Goal: Communication & Community: Connect with others

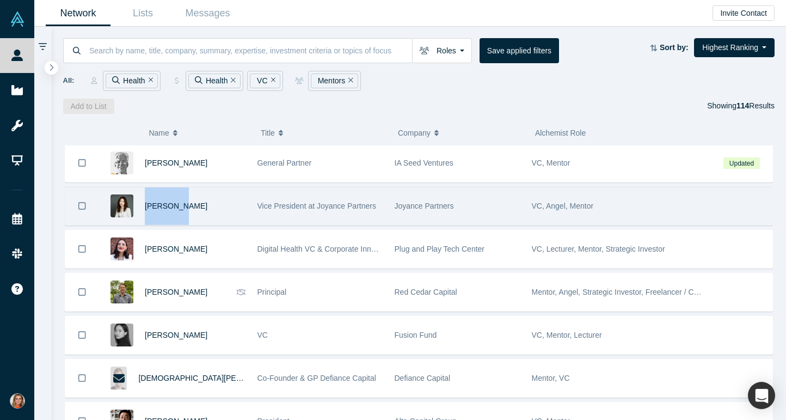
scroll to position [3963, 0]
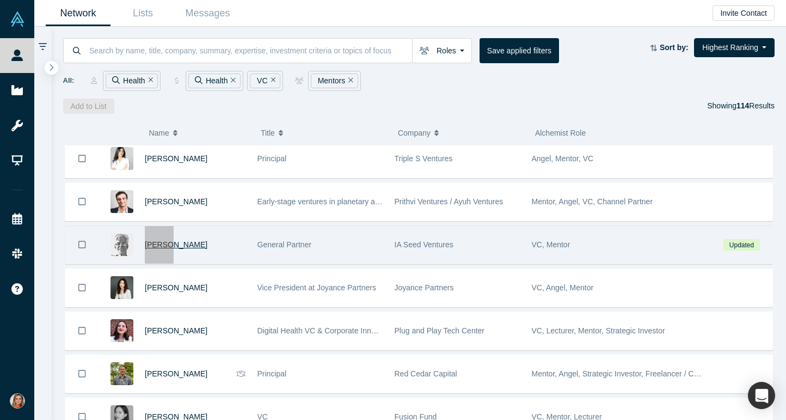
click at [0, 0] on div "People Startups Resources Demo Day Events Slack Help Contact Us GDPR My Account…" at bounding box center [393, 210] width 786 height 420
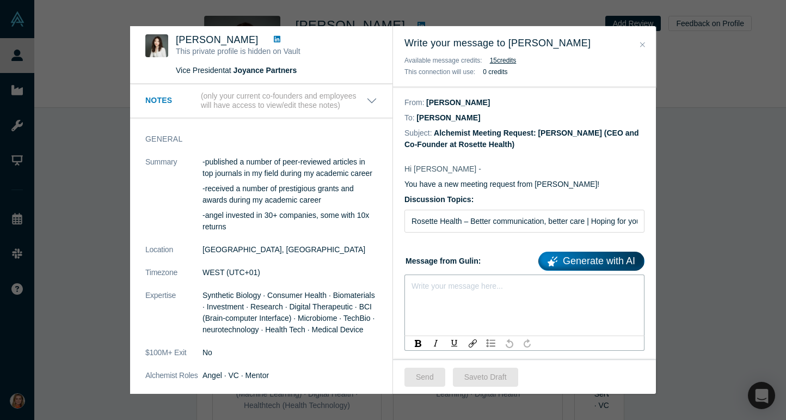
scroll to position [173, 0]
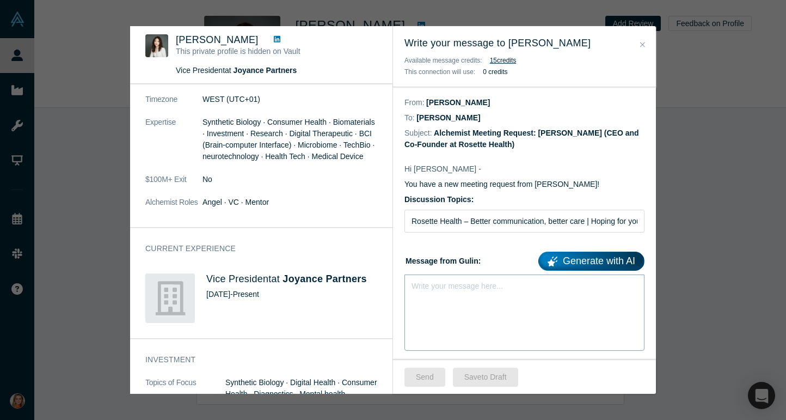
click at [451, 290] on div "Write your message here..." at bounding box center [457, 285] width 91 height 11
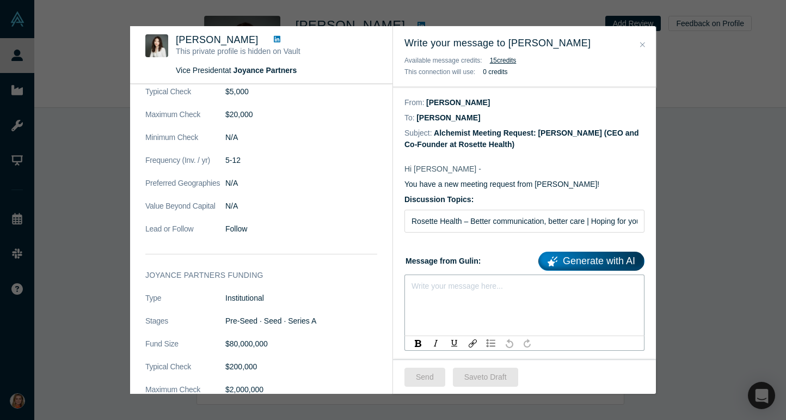
scroll to position [672, 0]
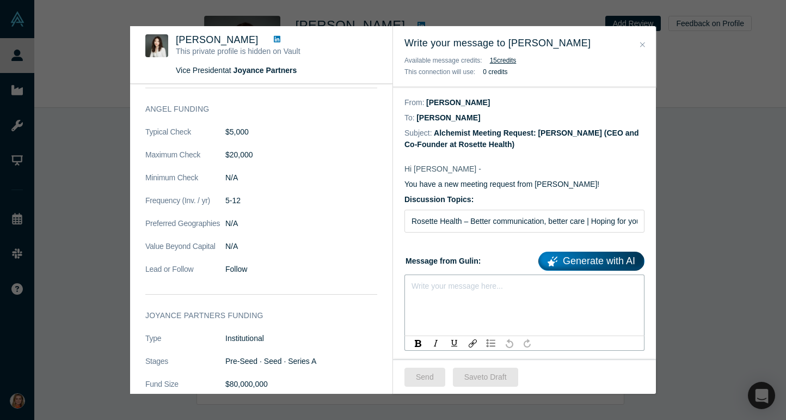
click at [482, 288] on div "rdw-editor" at bounding box center [524, 283] width 225 height 11
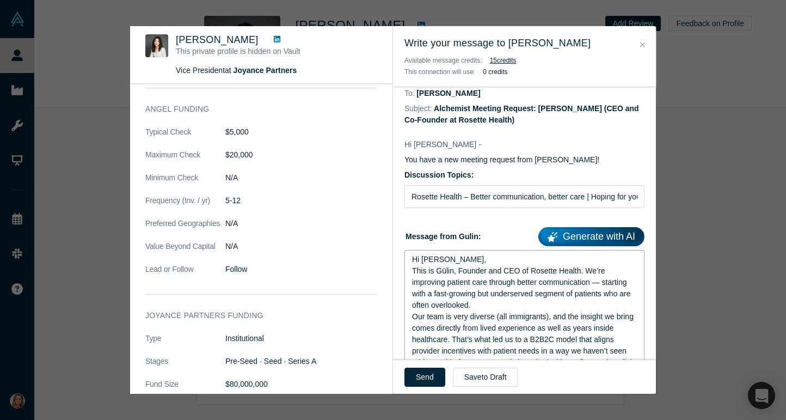
scroll to position [0, 0]
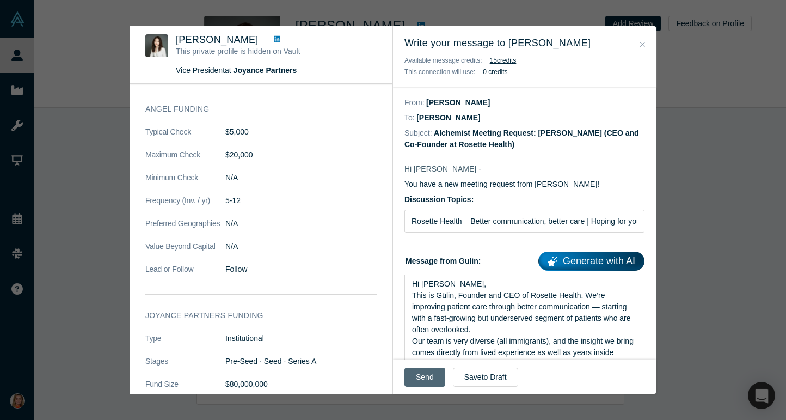
click at [417, 375] on button "Send" at bounding box center [425, 377] width 41 height 19
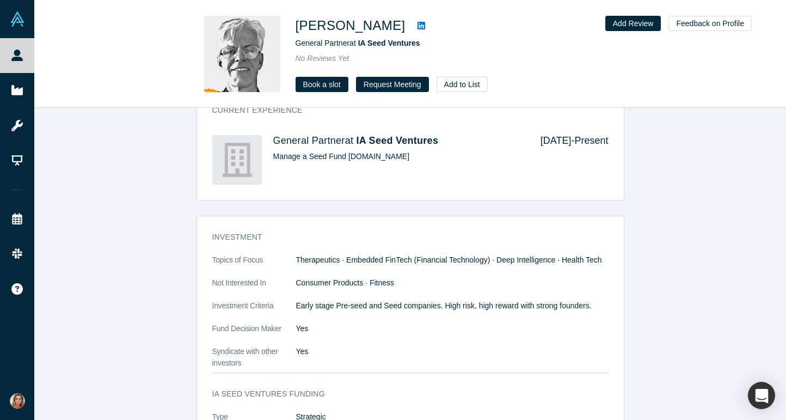
scroll to position [305, 0]
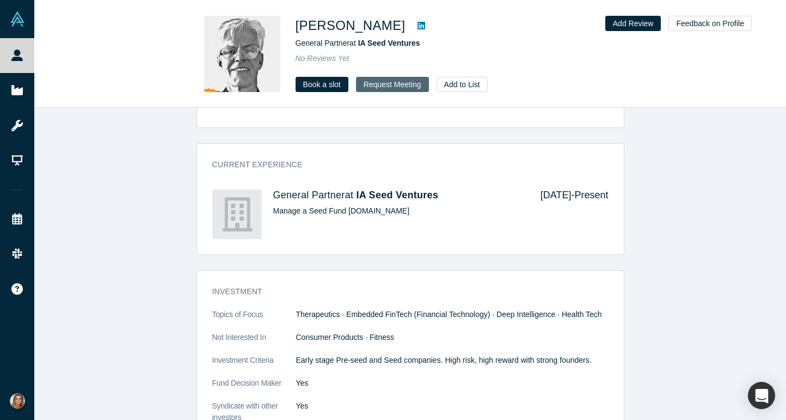
click at [372, 84] on button "Request Meeting" at bounding box center [392, 84] width 73 height 15
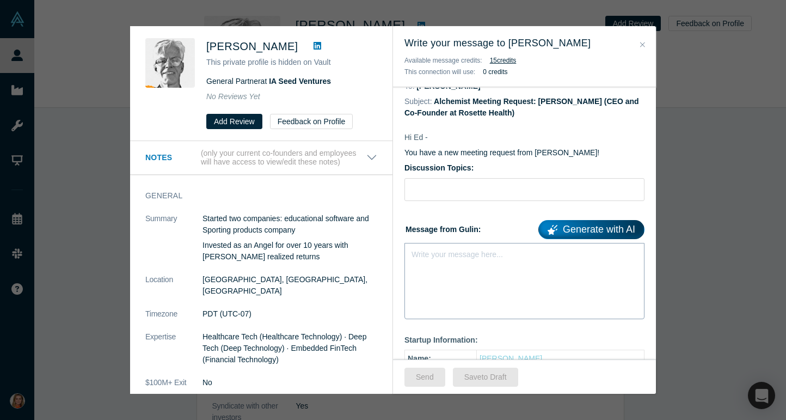
scroll to position [41, 0]
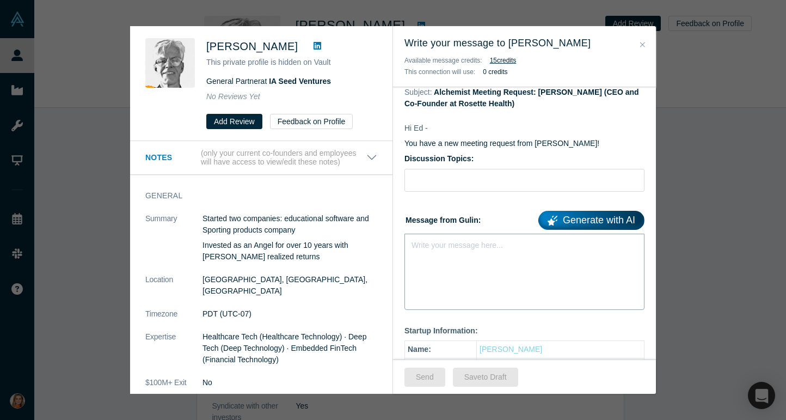
click at [461, 255] on div "Write your message here..." at bounding box center [525, 272] width 240 height 76
click at [469, 242] on span "Vault messaged 09.22" at bounding box center [449, 242] width 75 height 9
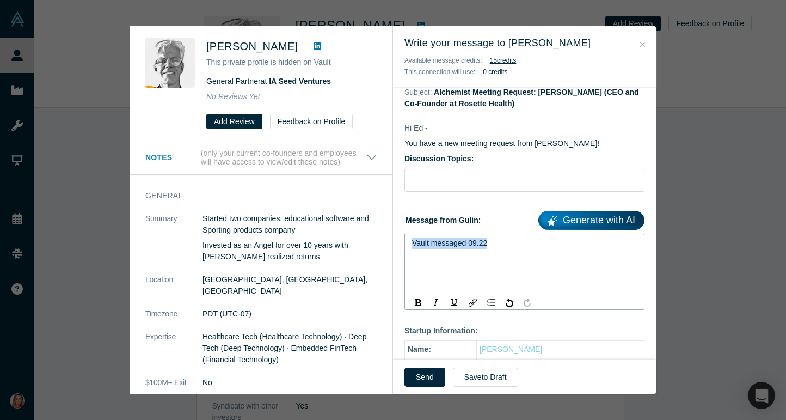
click at [469, 242] on span "Vault messaged 09.22" at bounding box center [449, 242] width 75 height 9
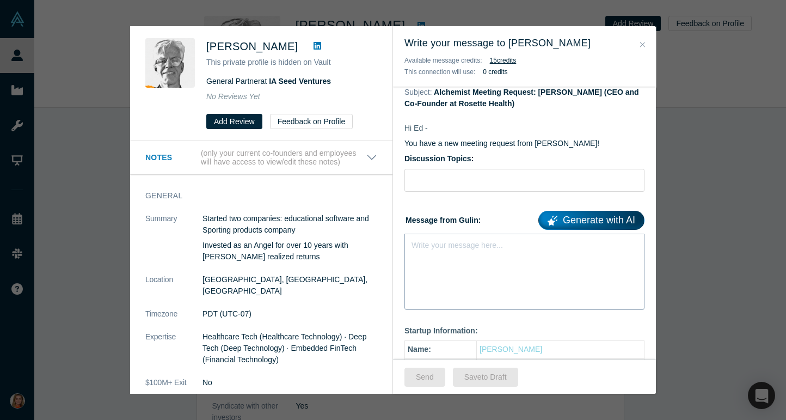
click at [484, 250] on div "Write your message here..." at bounding box center [457, 245] width 91 height 11
paste div "rdw-editor"
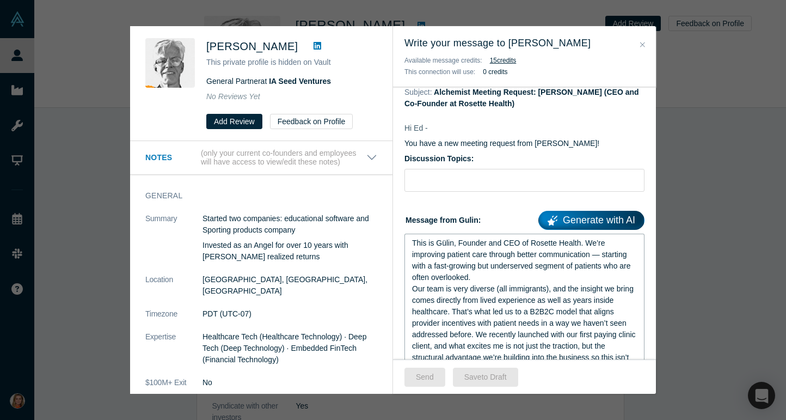
scroll to position [0, 0]
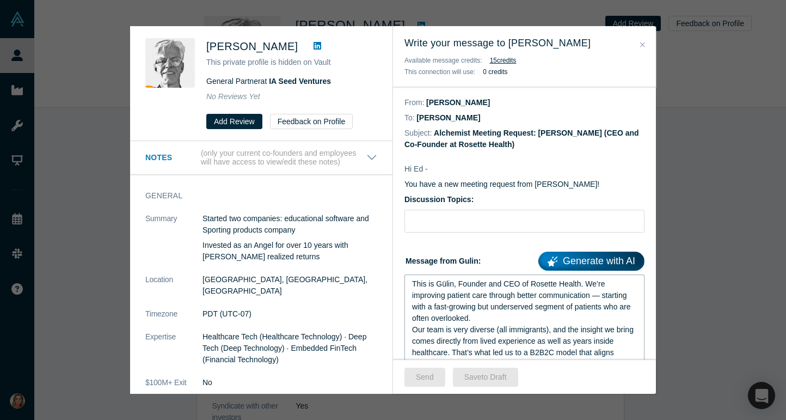
click at [412, 284] on span "This is Gülin, Founder and CEO of Rosette Health. We’re improving patient care …" at bounding box center [522, 300] width 221 height 43
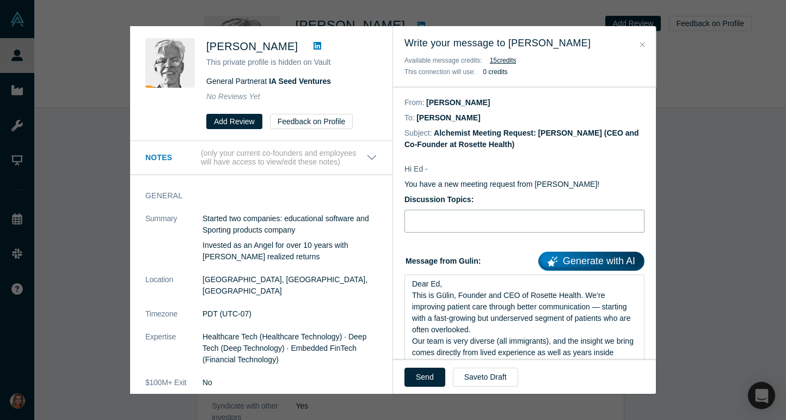
click at [460, 219] on input "Discussion Topics:" at bounding box center [525, 221] width 240 height 23
paste input "Rosette Health – Better communication, better care | Hoping for your advice"
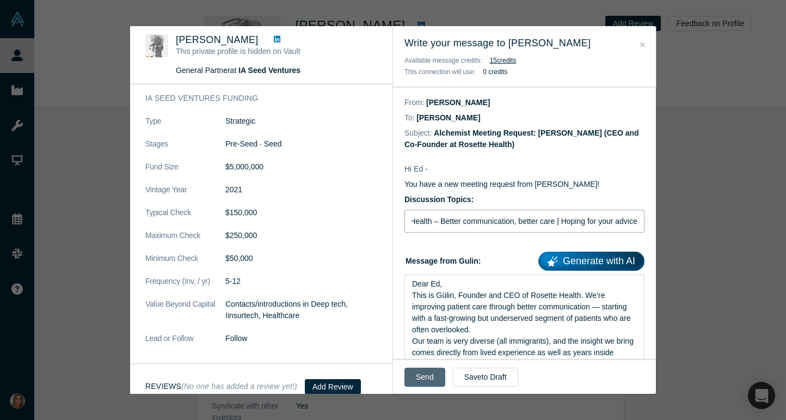
type input "Rosette Health – Better communication, better care | Hoping for your advice"
click at [424, 380] on button "Send" at bounding box center [425, 377] width 41 height 19
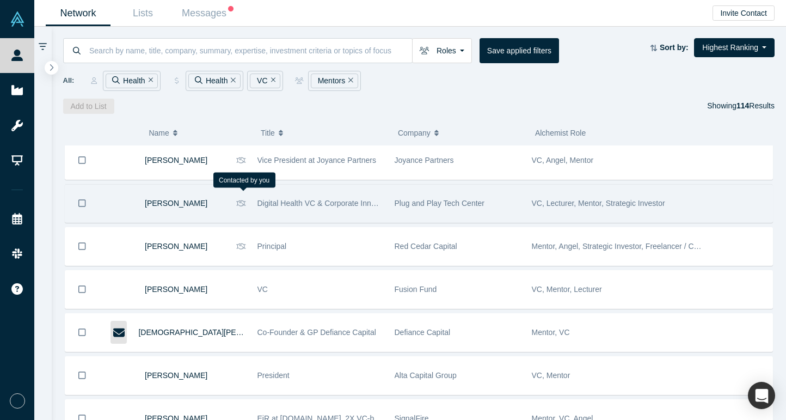
scroll to position [4045, 0]
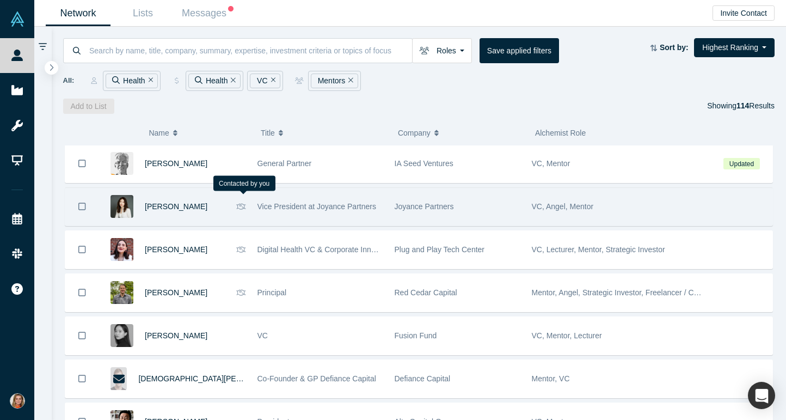
click at [241, 207] on icon at bounding box center [241, 207] width 10 height 8
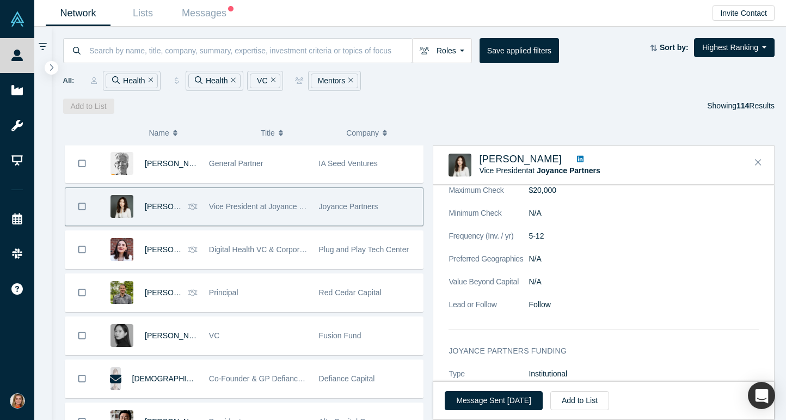
scroll to position [700, 0]
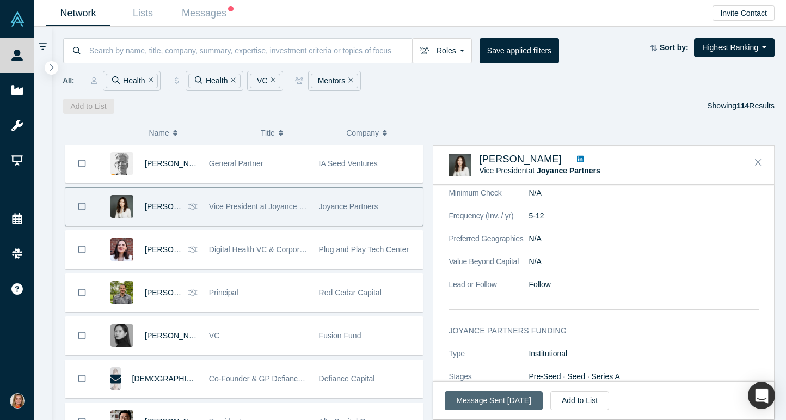
click at [520, 395] on button "Message Sent Sep 22, 2025" at bounding box center [493, 400] width 97 height 19
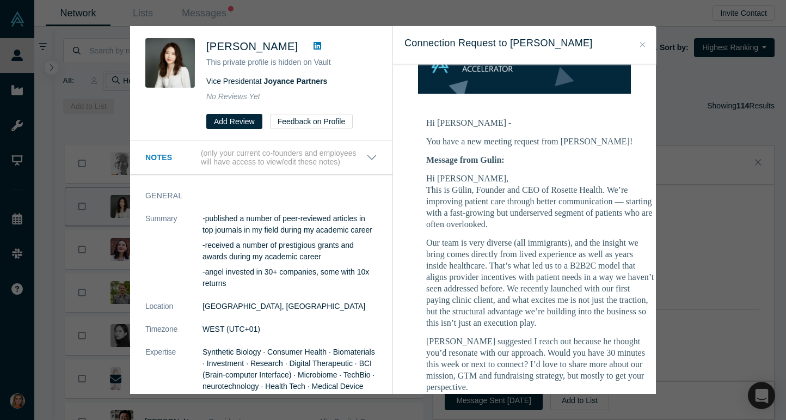
scroll to position [0, 0]
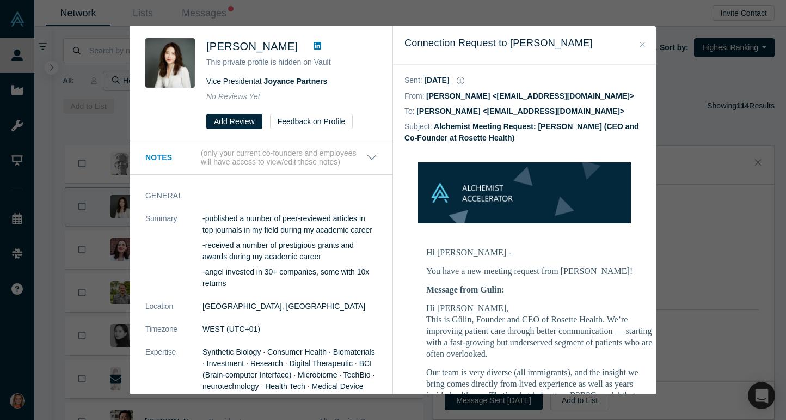
click at [644, 42] on icon "Close" at bounding box center [642, 45] width 5 height 8
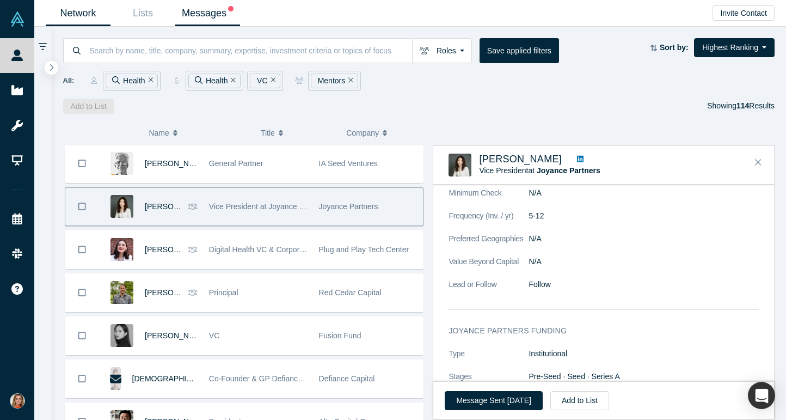
click at [203, 14] on link "Messages" at bounding box center [207, 14] width 65 height 26
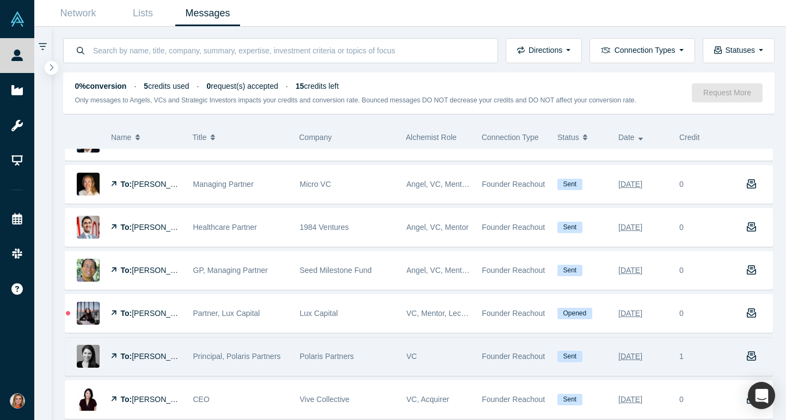
scroll to position [306, 0]
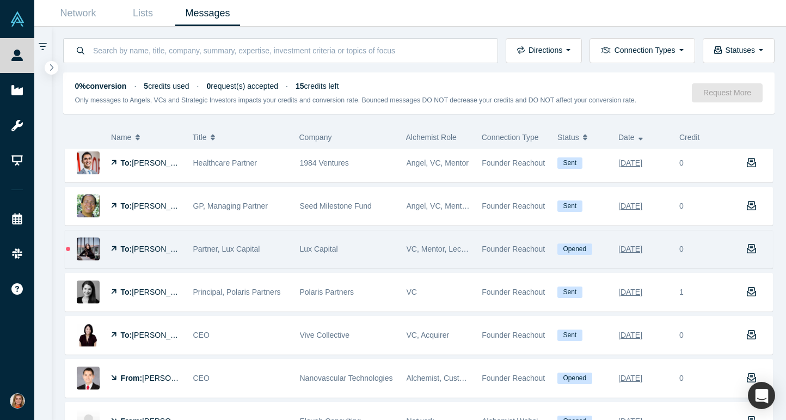
click at [386, 258] on div "Lux Capital" at bounding box center [347, 249] width 95 height 38
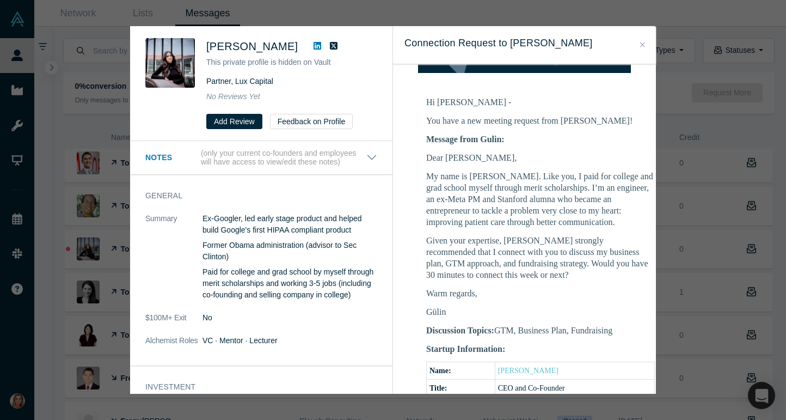
scroll to position [139, 0]
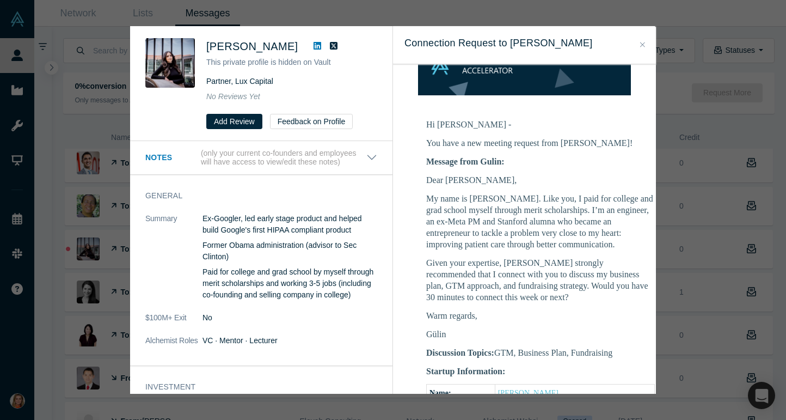
click at [652, 42] on div "Connection Request to Deena Shakir" at bounding box center [524, 45] width 263 height 38
click at [646, 43] on button "Close" at bounding box center [642, 45] width 11 height 13
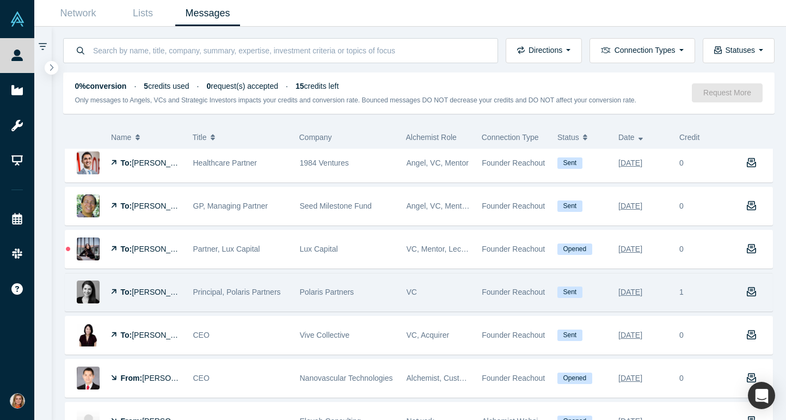
scroll to position [607, 0]
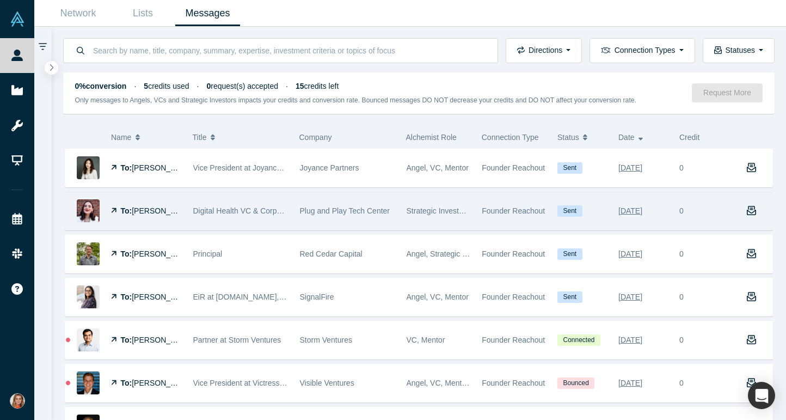
click at [277, 213] on span "Digital Health VC & Corporate Innovation" at bounding box center [262, 210] width 138 height 9
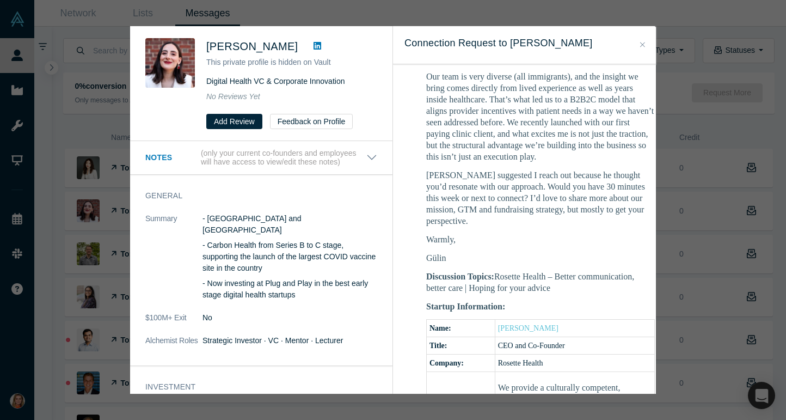
scroll to position [347, 0]
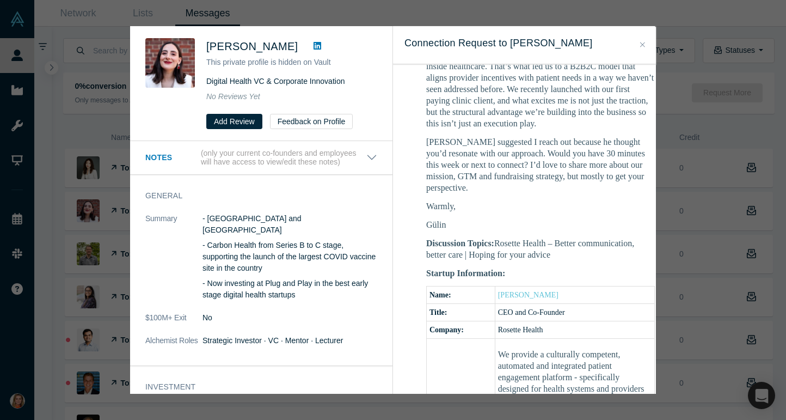
drag, startPoint x: 556, startPoint y: 232, endPoint x: 498, endPoint y: 221, distance: 58.8
click at [498, 237] on p "Discussion Topics: Rosette Health – Better communication, better care | Hoping …" at bounding box center [540, 248] width 229 height 23
copy p "Rosette Health – Better communication, better care | Hoping for your advice"
click at [640, 46] on icon "Close" at bounding box center [642, 44] width 5 height 5
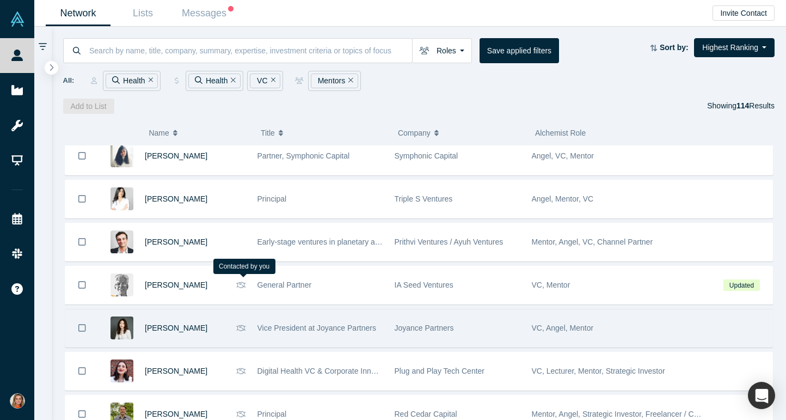
scroll to position [3918, 0]
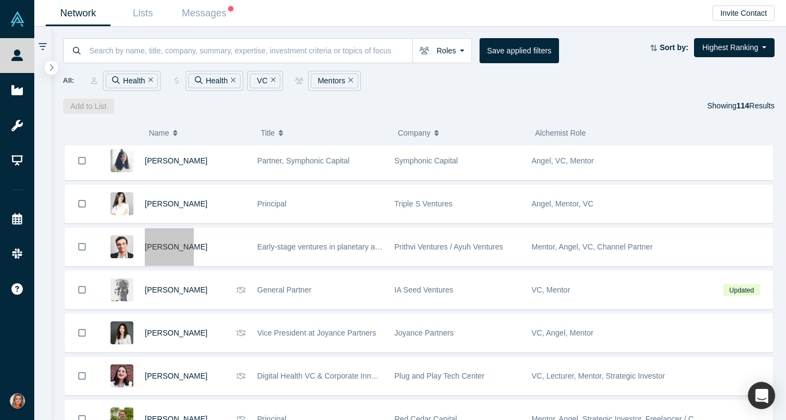
drag, startPoint x: 158, startPoint y: 247, endPoint x: 407, endPoint y: 7, distance: 345.8
click at [0, 0] on div "People Startups Resources Demo Day Events Slack Help Contact Us GDPR My Account…" at bounding box center [393, 210] width 786 height 420
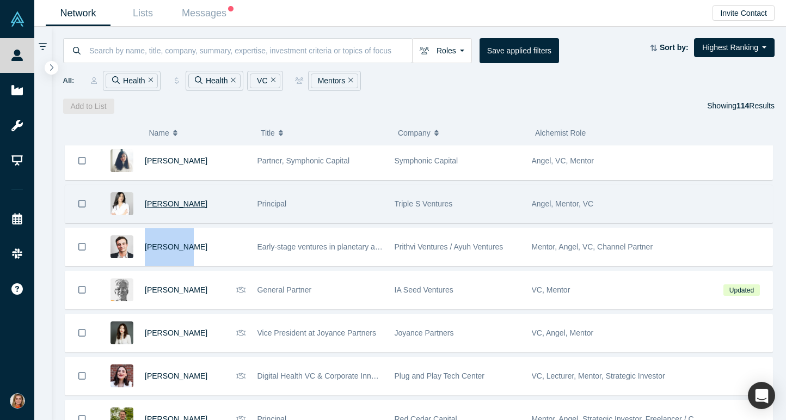
click at [182, 205] on span "[PERSON_NAME]" at bounding box center [176, 203] width 63 height 9
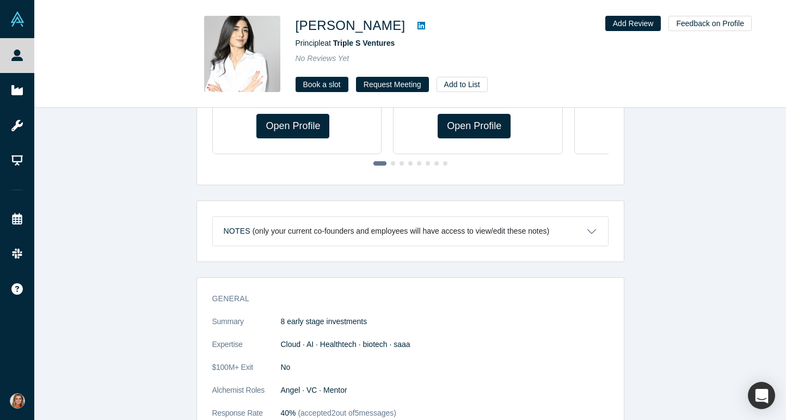
scroll to position [337, 0]
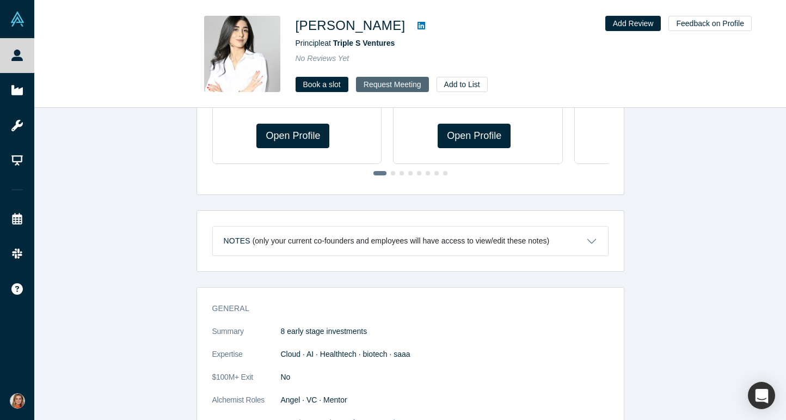
click at [394, 83] on button "Request Meeting" at bounding box center [392, 84] width 73 height 15
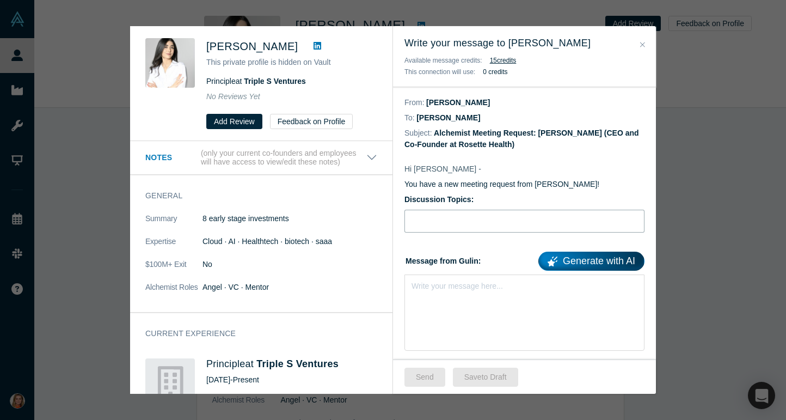
click at [449, 210] on input "Discussion Topics:" at bounding box center [525, 221] width 240 height 23
paste input "Vault messaged 09.22"
type input "Vault messaged 09.22"
click at [443, 228] on input "Vault messaged 09.22" at bounding box center [525, 221] width 240 height 23
click at [443, 222] on input "Vault messaged 09.22" at bounding box center [525, 221] width 240 height 23
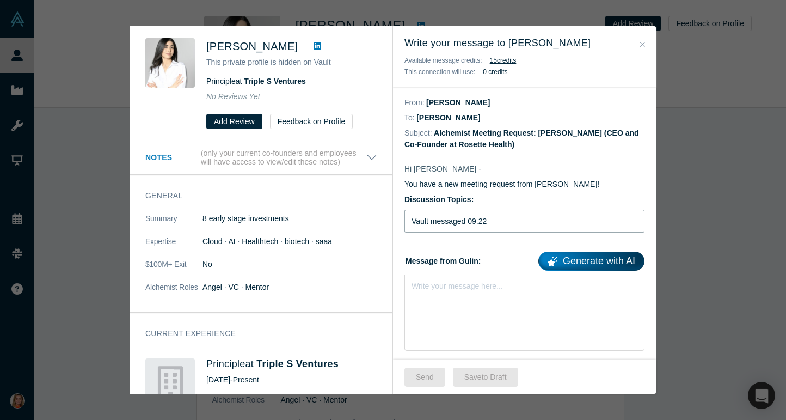
click at [443, 222] on input "Vault messaged 09.22" at bounding box center [525, 221] width 240 height 23
click at [439, 308] on div "Write your message here..." at bounding box center [525, 312] width 240 height 76
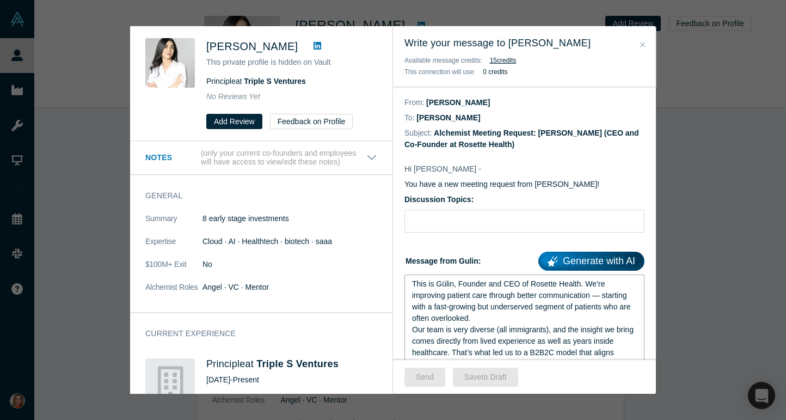
click at [411, 284] on div "This is Gülin, Founder and CEO of Rosette Health. We’re improving patient care …" at bounding box center [525, 392] width 240 height 236
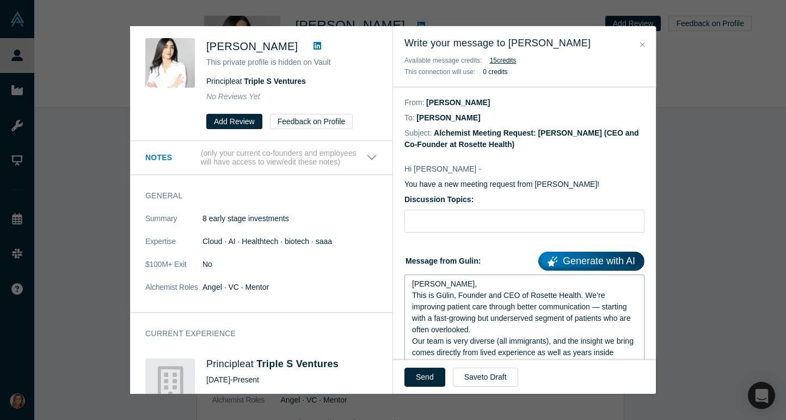
click at [423, 282] on span "DEar Narine, This is Gülin, Founder and CEO of Rosette Health. We’re improving …" at bounding box center [522, 306] width 221 height 54
click at [459, 224] on input "Discussion Topics:" at bounding box center [525, 221] width 240 height 23
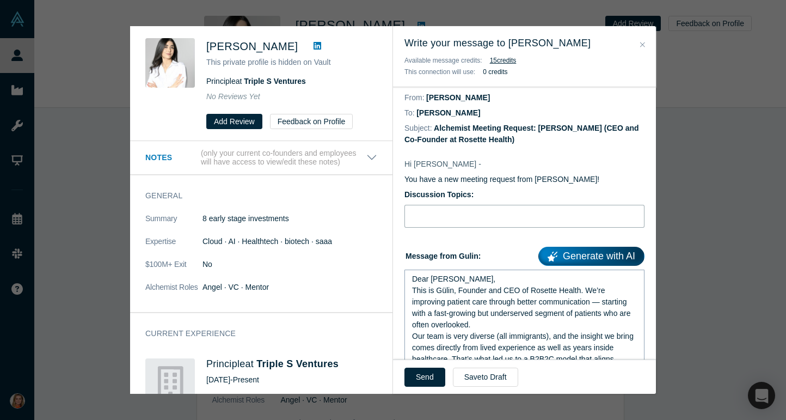
paste input "Rosette Health – Better communication, better care | Hoping for your advice"
type input "Rosette Health – Better communication, better care | Hoping for your advice"
click at [421, 380] on button "Send" at bounding box center [425, 377] width 41 height 19
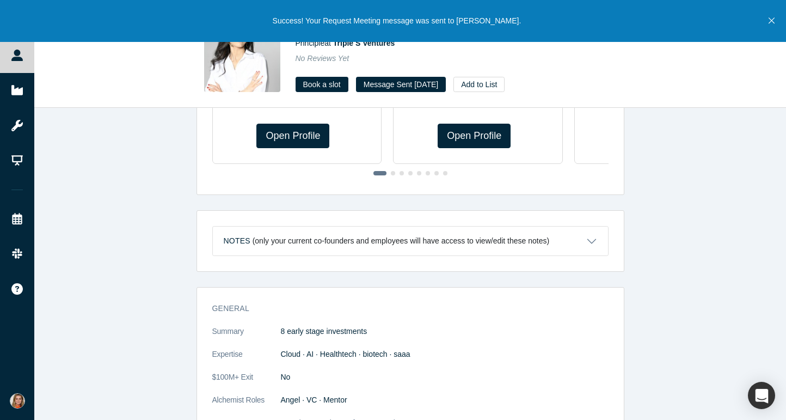
scroll to position [3, 0]
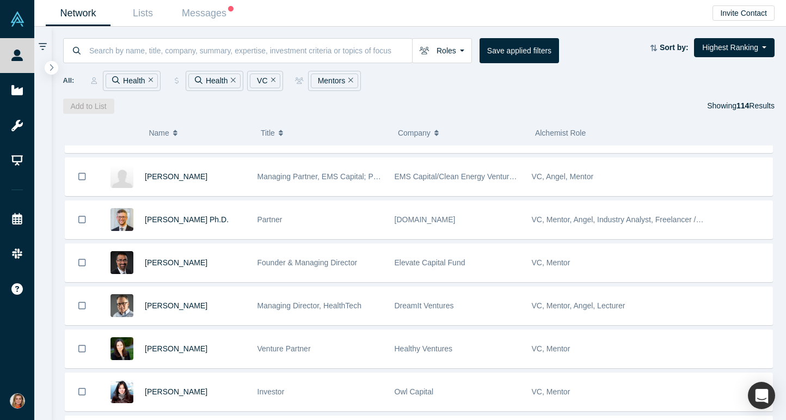
scroll to position [2324, 0]
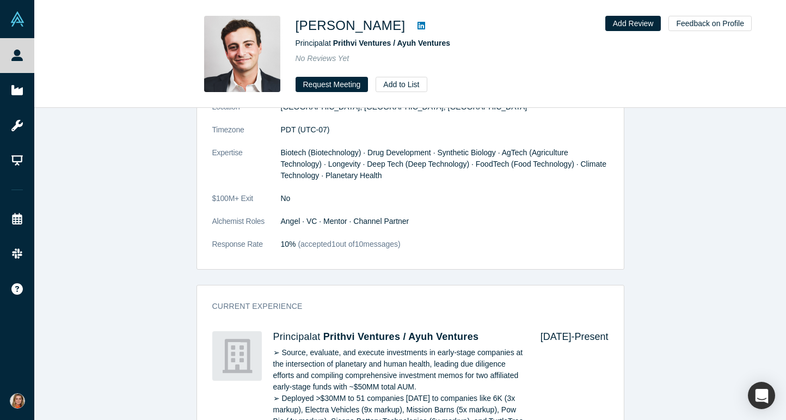
scroll to position [537, 0]
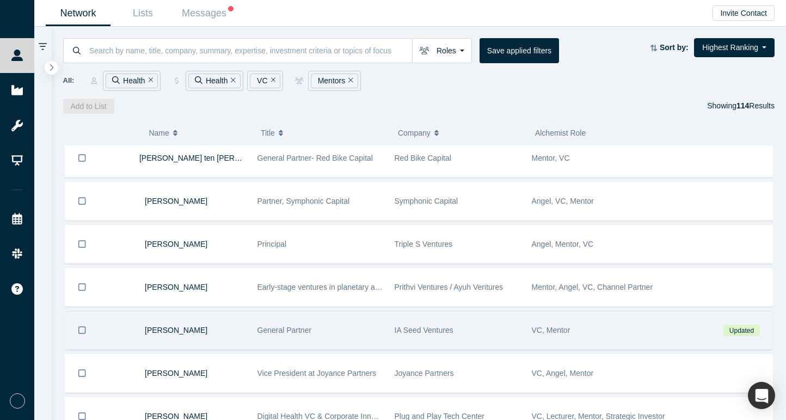
scroll to position [3876, 0]
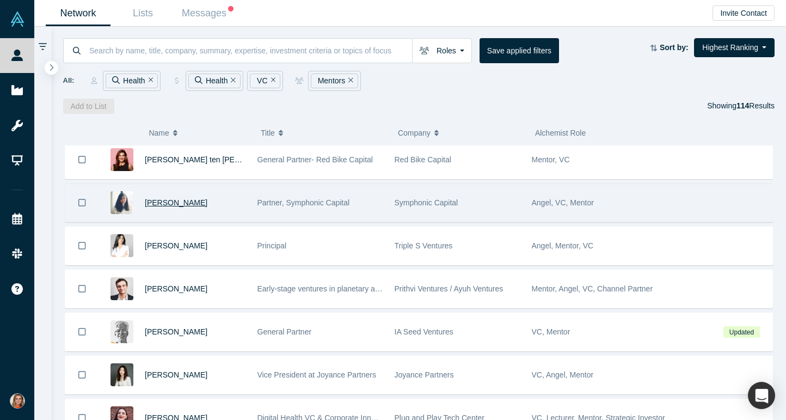
click at [176, 206] on span "Shruti Shah" at bounding box center [176, 202] width 63 height 9
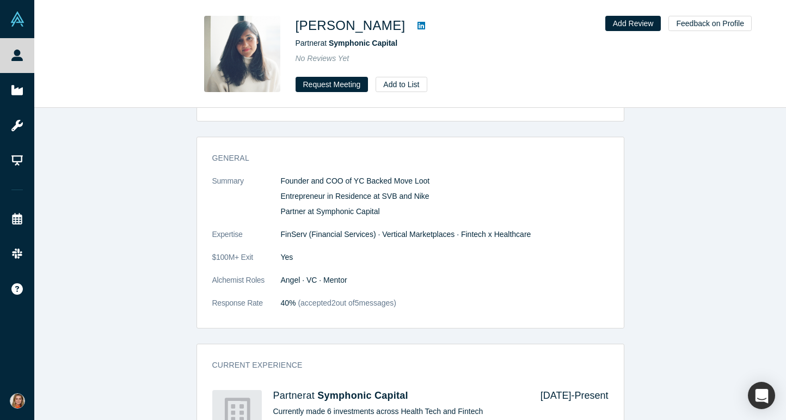
scroll to position [32, 0]
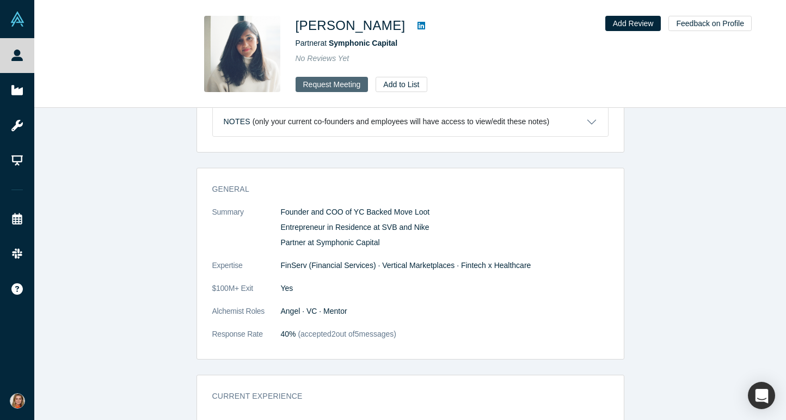
click at [335, 85] on button "Request Meeting" at bounding box center [332, 84] width 73 height 15
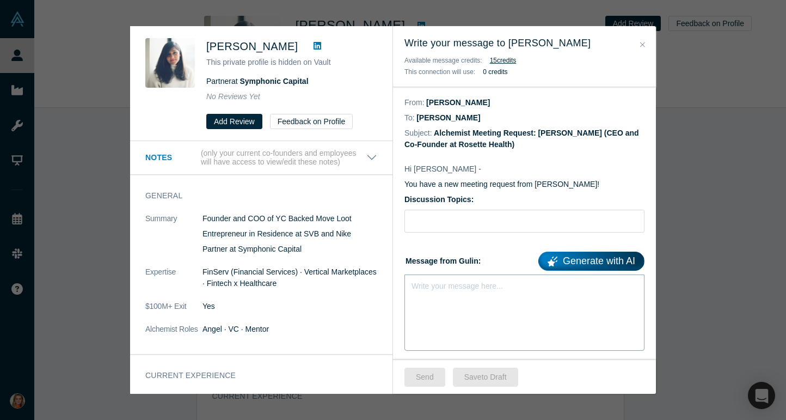
click at [454, 298] on div "Write your message here..." at bounding box center [525, 312] width 240 height 76
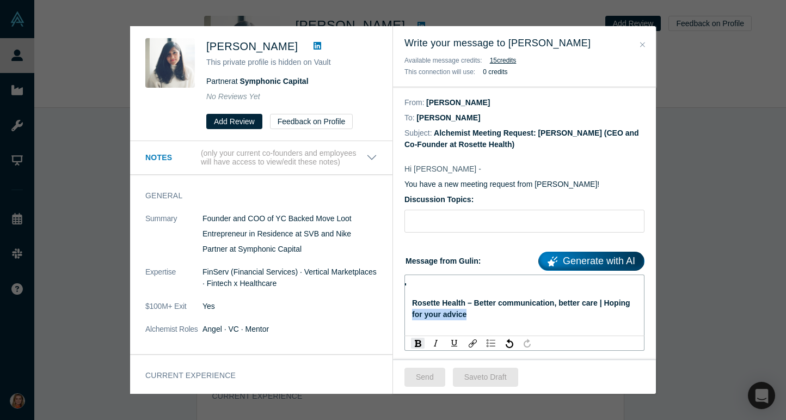
drag, startPoint x: 474, startPoint y: 322, endPoint x: 408, endPoint y: 309, distance: 66.5
click at [408, 310] on div "Rosette Health – Better communication, better care | Hoping for your advice" at bounding box center [525, 305] width 240 height 62
click at [445, 312] on span "Rosette Health – Better communication, better care | Hoping for your advice" at bounding box center [522, 308] width 221 height 20
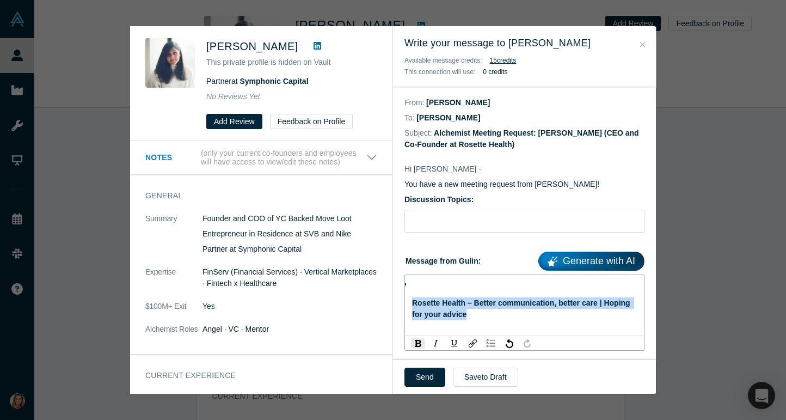
drag, startPoint x: 472, startPoint y: 315, endPoint x: 411, endPoint y: 305, distance: 62.3
click at [411, 305] on div "Rosette Health – Better communication, better care | Hoping for your advice" at bounding box center [525, 305] width 240 height 62
click at [478, 221] on input "Discussion Topics:" at bounding box center [525, 221] width 240 height 23
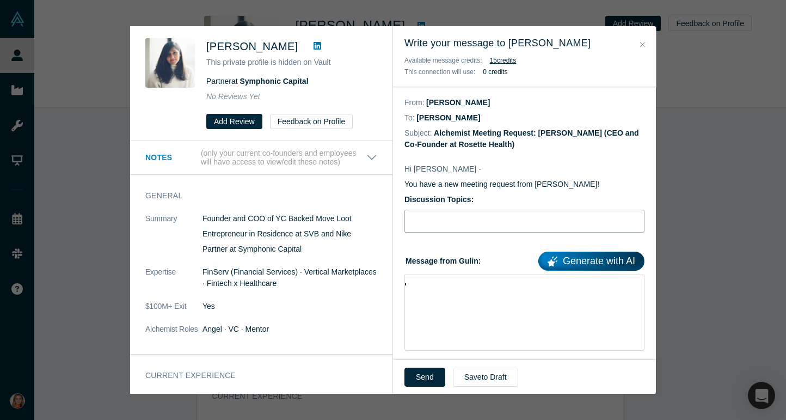
paste input "Rosette Health – Better communication, better care | Hoping for your advice"
type input "Rosette Health – Better communication, better care | Hoping for your advice"
click at [429, 282] on div "rdw-editor" at bounding box center [524, 283] width 225 height 11
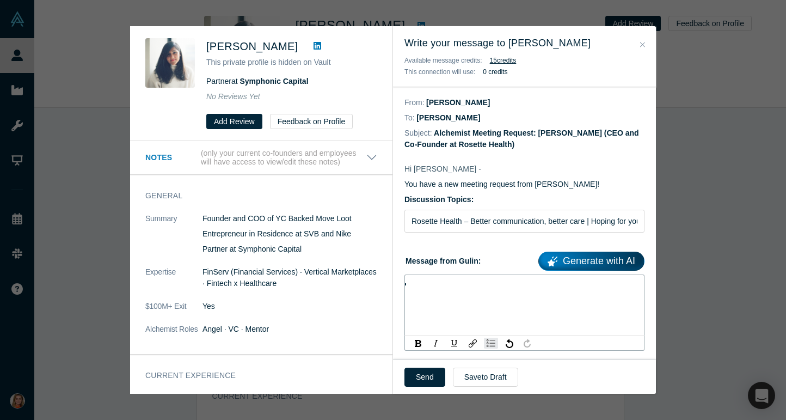
click at [420, 316] on div "rdw-wrapper" at bounding box center [525, 305] width 240 height 62
click at [415, 284] on div "rdw-editor" at bounding box center [524, 283] width 225 height 11
click at [643, 42] on icon "Close" at bounding box center [642, 45] width 5 height 8
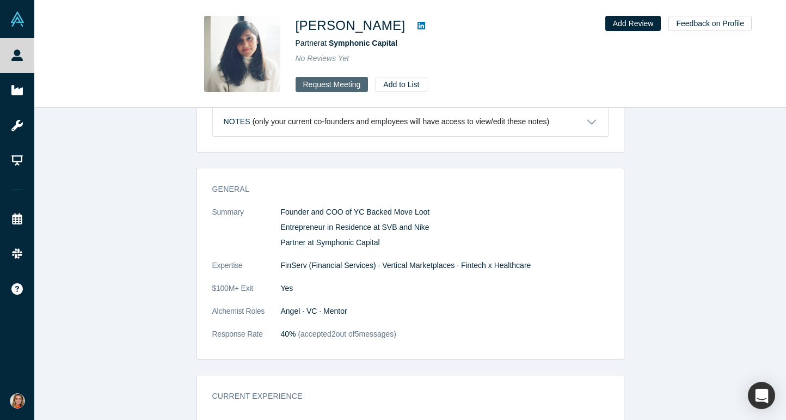
click at [336, 85] on button "Request Meeting" at bounding box center [332, 84] width 73 height 15
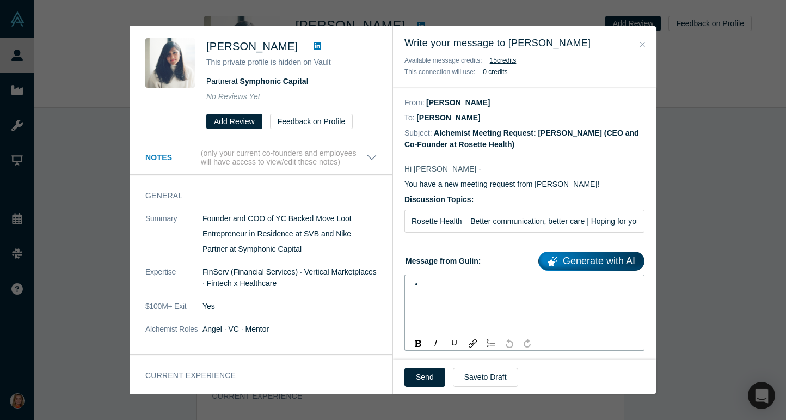
click at [433, 282] on div "rdw-editor" at bounding box center [531, 283] width 214 height 11
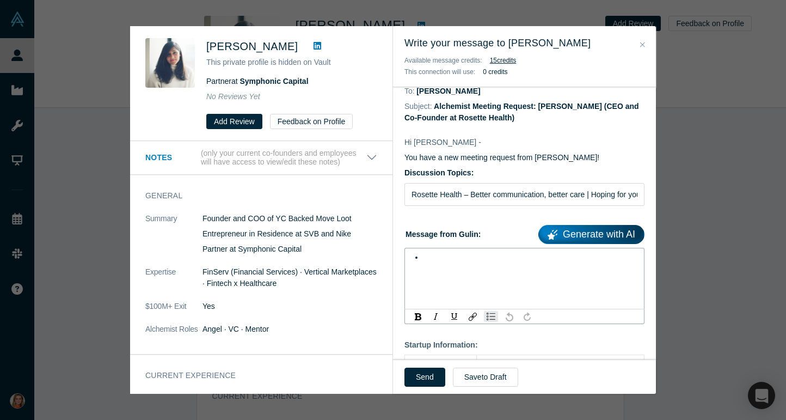
scroll to position [34, 0]
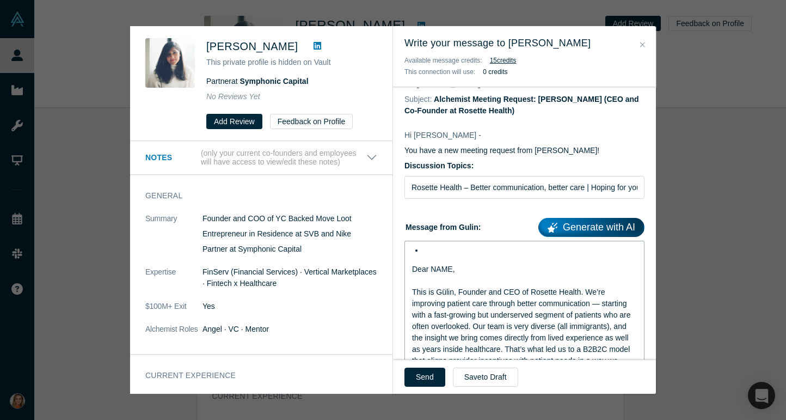
click at [412, 268] on span "Dear NAME," at bounding box center [433, 269] width 43 height 9
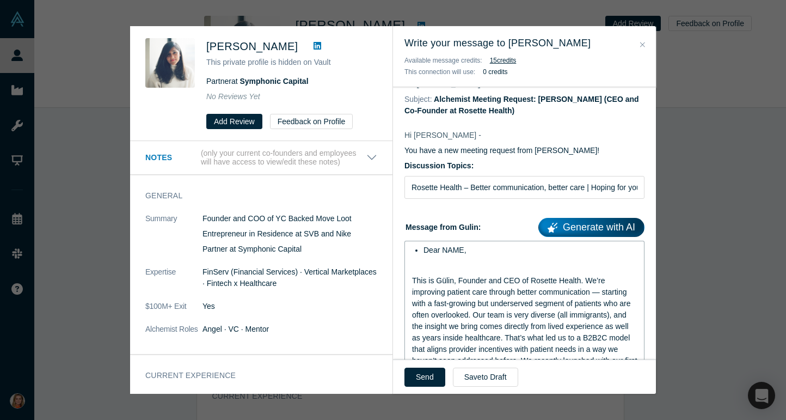
click at [462, 253] on span "Dear NAME," at bounding box center [445, 250] width 43 height 9
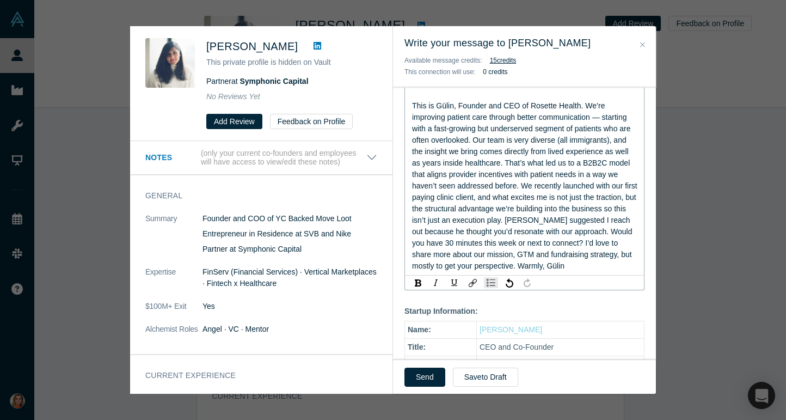
scroll to position [213, 0]
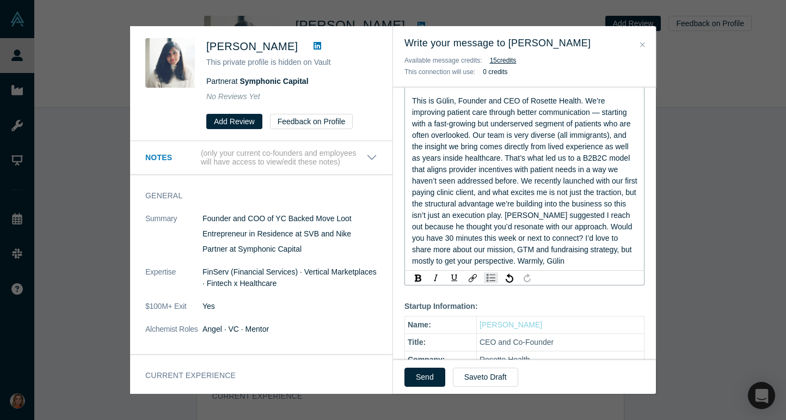
click at [568, 260] on span "This is Gülin, Founder and CEO of Rosette Health. We’re improving patient care …" at bounding box center [526, 180] width 228 height 169
click at [588, 262] on div "This is Gülin, Founder and CEO of Rosette Health. We’re improving patient care …" at bounding box center [524, 181] width 225 height 172
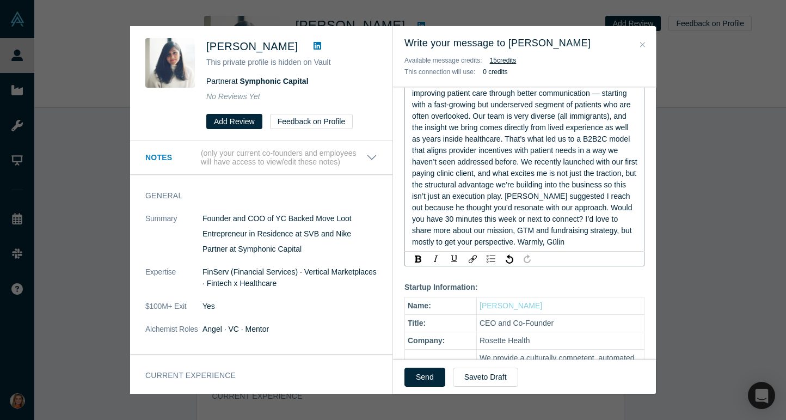
scroll to position [236, 0]
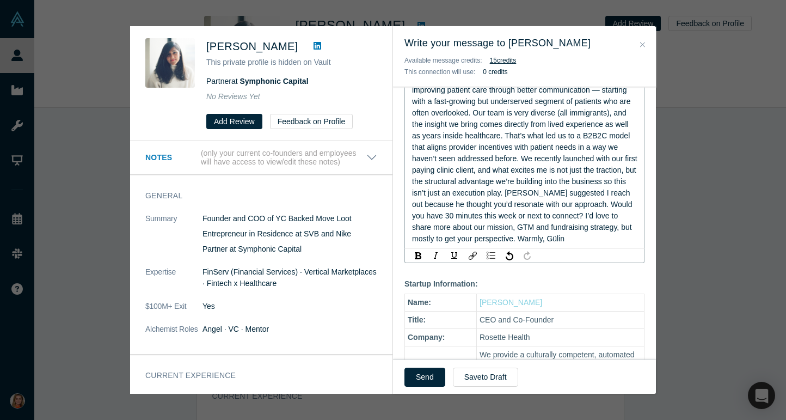
click at [534, 240] on span "This is Gülin, Founder and CEO of Rosette Health. We’re improving patient care …" at bounding box center [526, 158] width 228 height 169
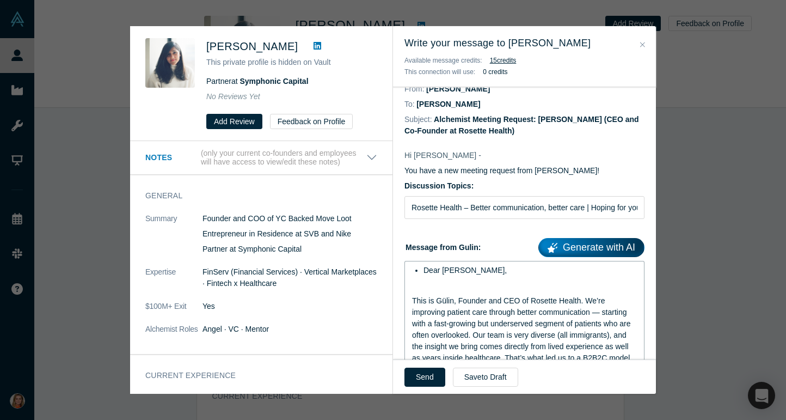
scroll to position [0, 0]
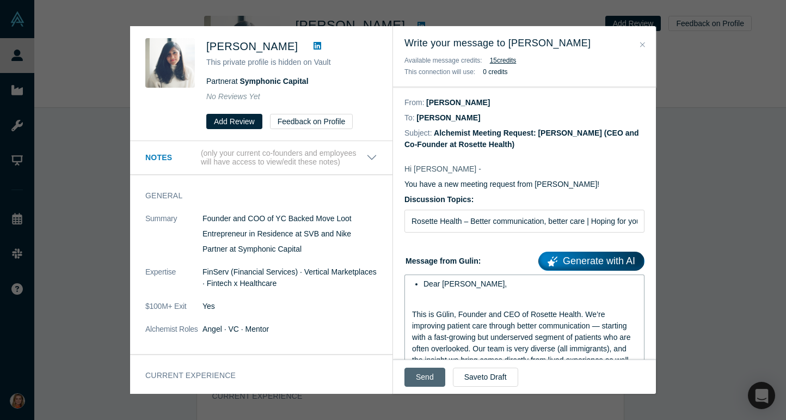
click at [417, 385] on button "Send" at bounding box center [425, 377] width 41 height 19
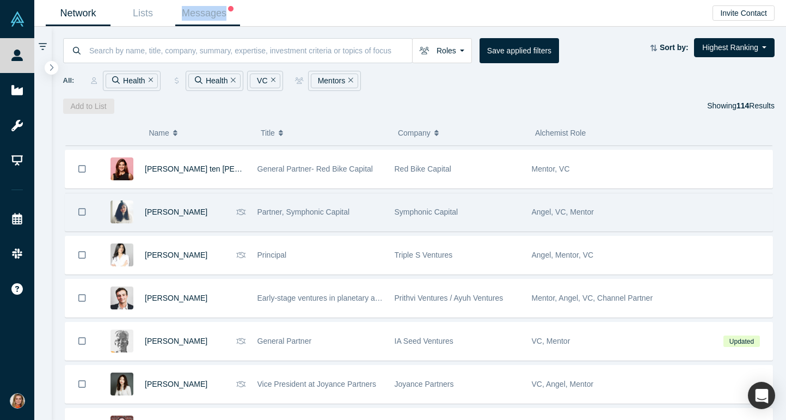
scroll to position [3815, 0]
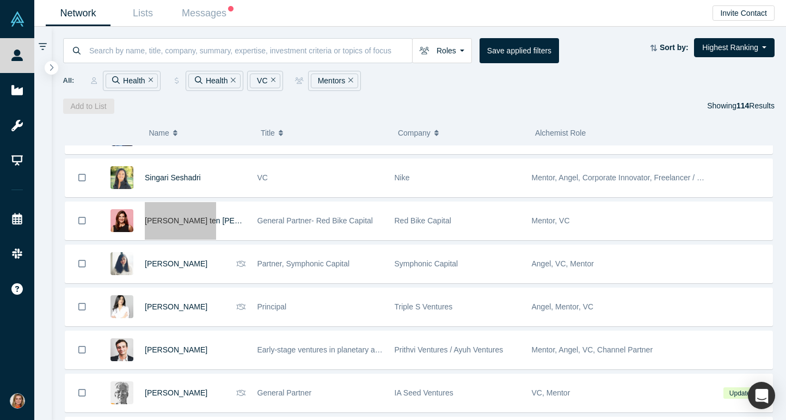
drag, startPoint x: 184, startPoint y: 221, endPoint x: 438, endPoint y: 0, distance: 336.6
click at [0, 0] on div "People Startups Resources Demo Day Events Slack Help Contact Us GDPR My Account…" at bounding box center [393, 210] width 786 height 420
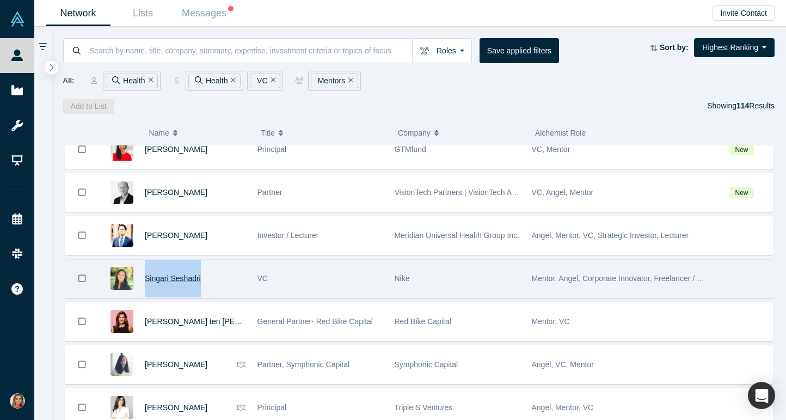
scroll to position [3711, 0]
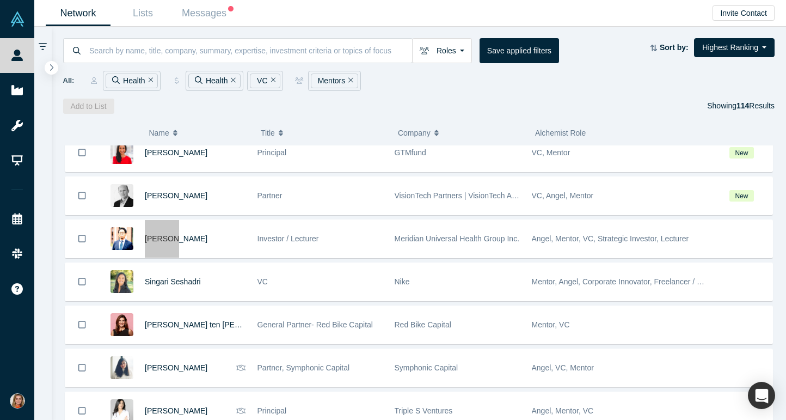
drag, startPoint x: 162, startPoint y: 240, endPoint x: 401, endPoint y: 2, distance: 336.9
click at [0, 0] on div "People Startups Resources Demo Day Events Slack Help Contact Us GDPR My Account…" at bounding box center [393, 210] width 786 height 420
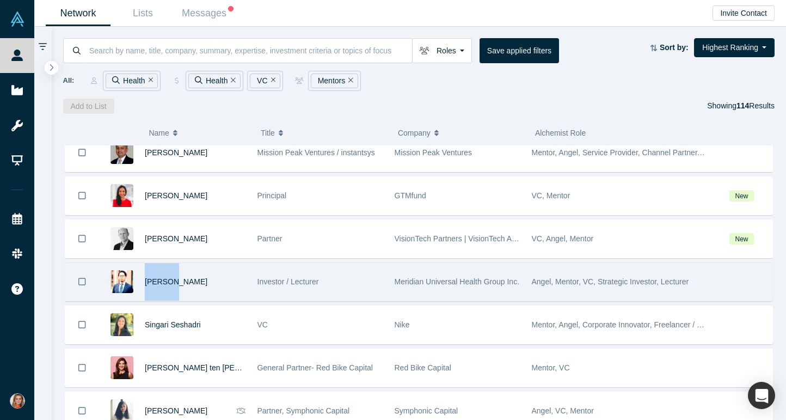
scroll to position [3664, 0]
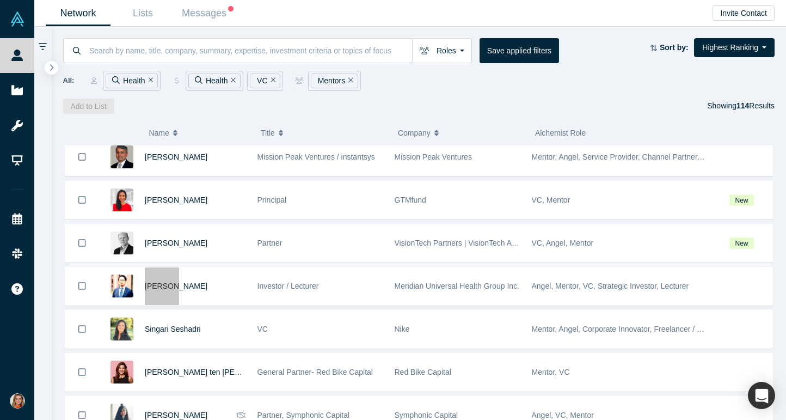
drag, startPoint x: 207, startPoint y: 244, endPoint x: 442, endPoint y: 0, distance: 338.9
click at [0, 0] on div "People Startups Resources Demo Day Events Slack Help Contact Us GDPR My Account…" at bounding box center [393, 210] width 786 height 420
drag, startPoint x: 198, startPoint y: 198, endPoint x: 428, endPoint y: 4, distance: 301.4
click at [0, 0] on div "People Startups Resources Demo Day Events Slack Help Contact Us GDPR My Account…" at bounding box center [393, 210] width 786 height 420
drag, startPoint x: 150, startPoint y: 285, endPoint x: 470, endPoint y: 5, distance: 425.2
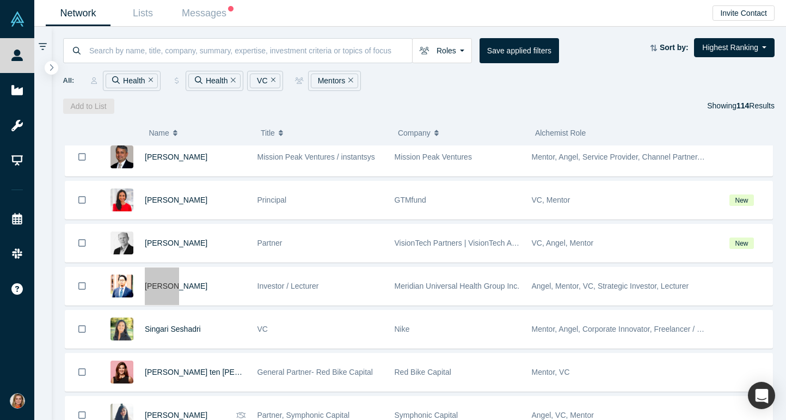
click at [0, 0] on div "People Startups Resources Demo Day Events Slack Help Contact Us GDPR My Account…" at bounding box center [393, 210] width 786 height 420
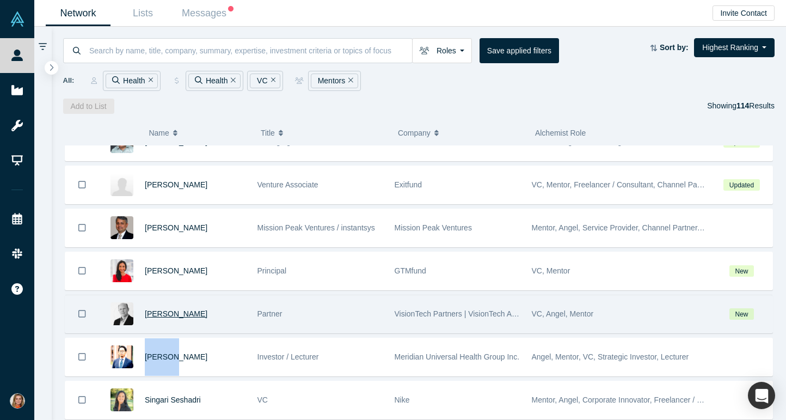
scroll to position [3585, 0]
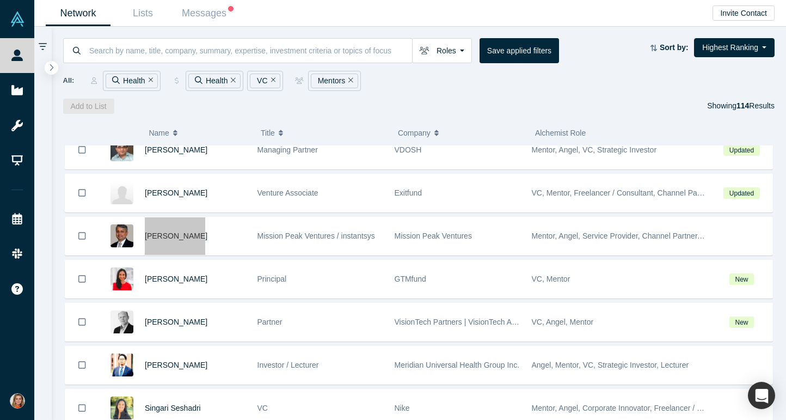
drag, startPoint x: 176, startPoint y: 240, endPoint x: 473, endPoint y: 1, distance: 380.3
click at [0, 0] on div "People Startups Resources Demo Day Events Slack Help Contact Us GDPR My Account…" at bounding box center [393, 210] width 786 height 420
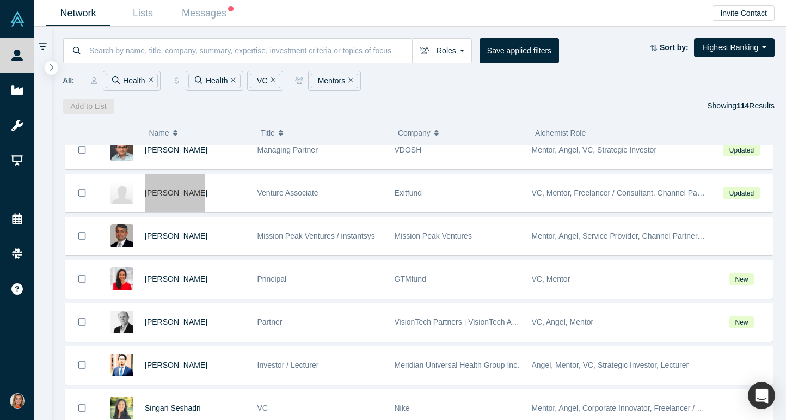
drag, startPoint x: 180, startPoint y: 193, endPoint x: 406, endPoint y: 2, distance: 295.9
click at [0, 0] on div "People Startups Resources Demo Day Events Slack Help Contact Us GDPR My Account…" at bounding box center [393, 210] width 786 height 420
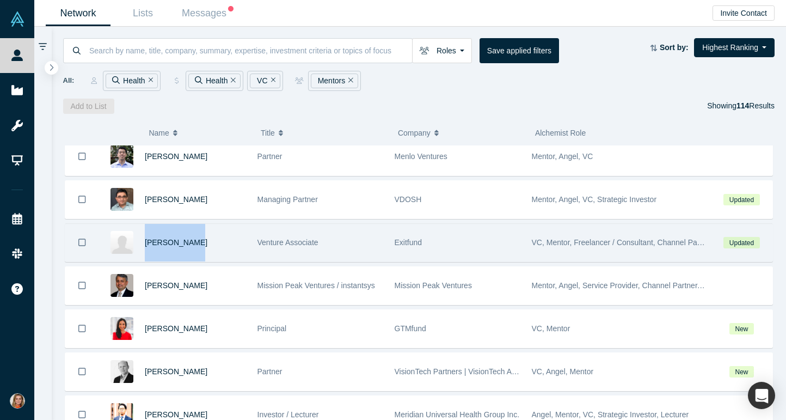
scroll to position [3516, 0]
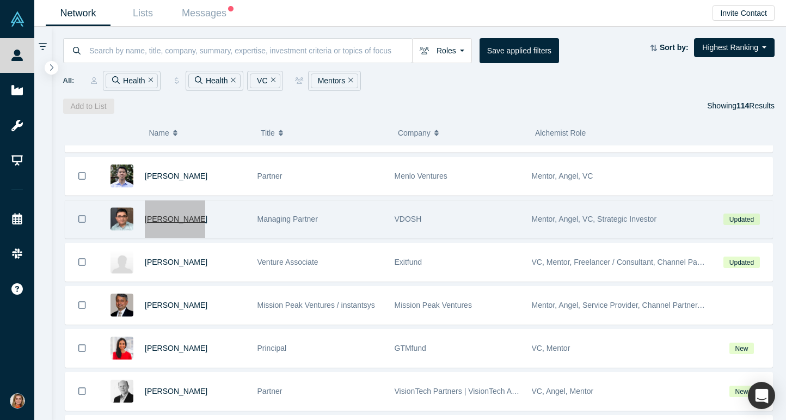
click at [0, 0] on div "People Startups Resources Demo Day Events Slack Help Contact Us GDPR My Account…" at bounding box center [393, 210] width 786 height 420
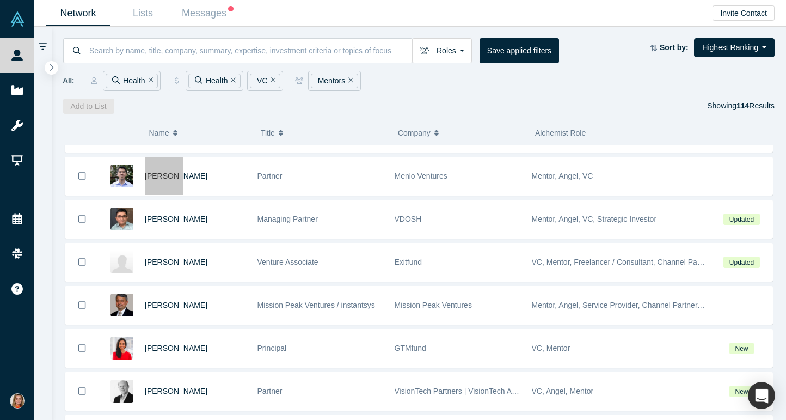
drag, startPoint x: 161, startPoint y: 177, endPoint x: 420, endPoint y: 2, distance: 313.1
click at [0, 0] on div "People Startups Resources Demo Day Events Slack Help Contact Us GDPR My Account…" at bounding box center [393, 210] width 786 height 420
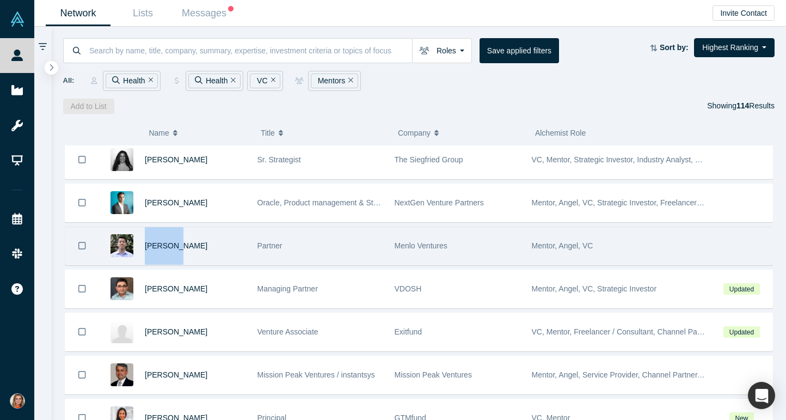
scroll to position [3441, 0]
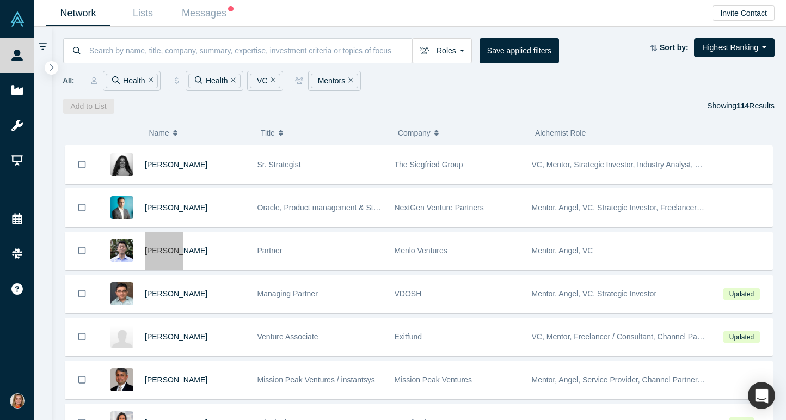
drag, startPoint x: 167, startPoint y: 208, endPoint x: 346, endPoint y: 1, distance: 274.0
click at [0, 0] on div "People Startups Resources Demo Day Events Slack Help Contact Us GDPR My Account…" at bounding box center [393, 210] width 786 height 420
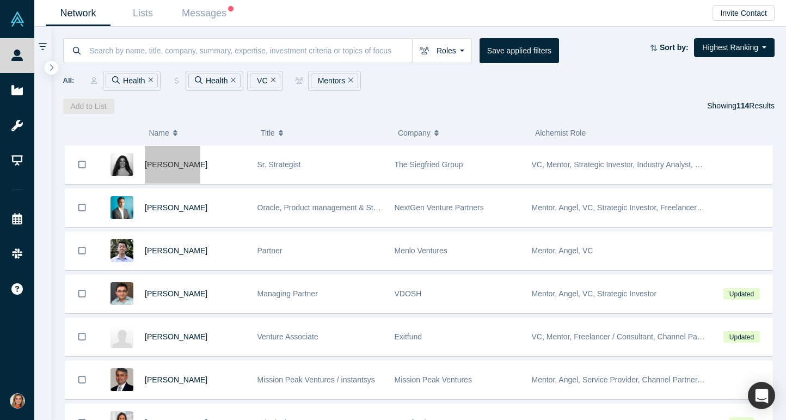
drag, startPoint x: 181, startPoint y: 162, endPoint x: 321, endPoint y: 15, distance: 202.9
click at [0, 0] on div "People Startups Resources Demo Day Events Slack Help Contact Us GDPR My Account…" at bounding box center [393, 210] width 786 height 420
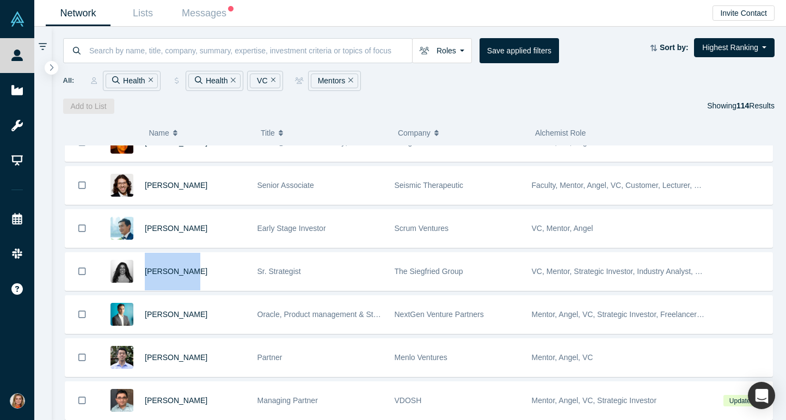
scroll to position [3330, 0]
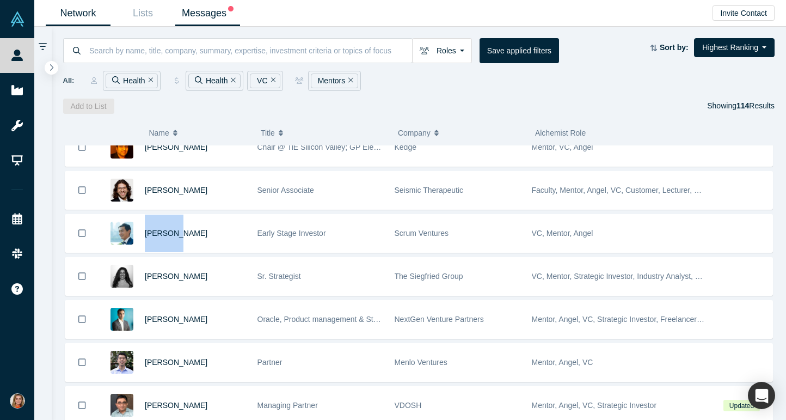
click at [216, 10] on link "Messages" at bounding box center [207, 14] width 65 height 26
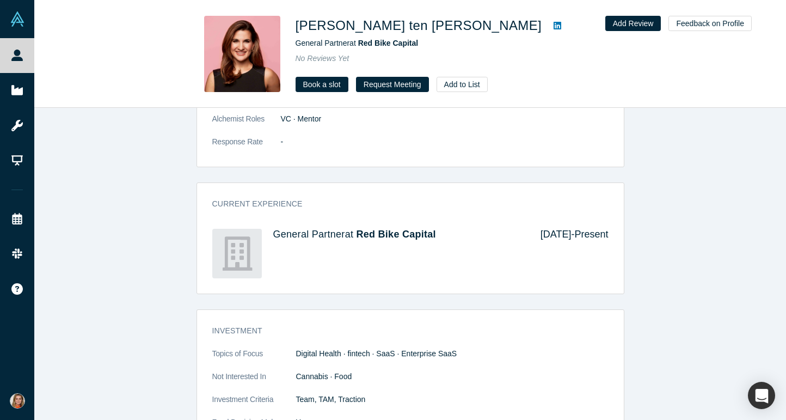
scroll to position [802, 0]
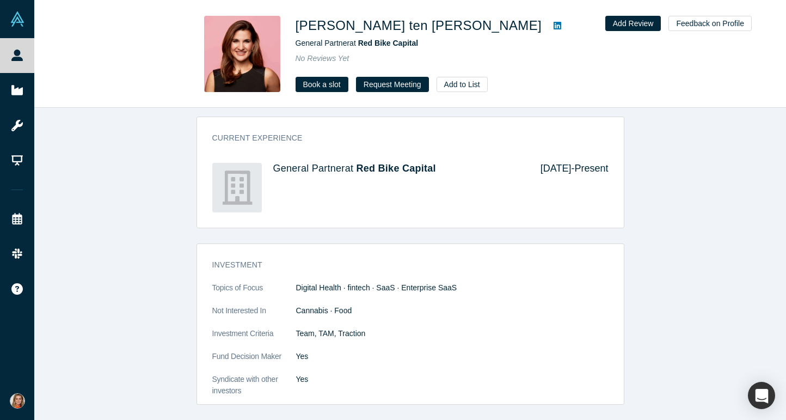
click at [435, 309] on dd "Cannabis · Food" at bounding box center [452, 310] width 313 height 11
click at [440, 305] on dd "Cannabis · Food" at bounding box center [452, 310] width 313 height 11
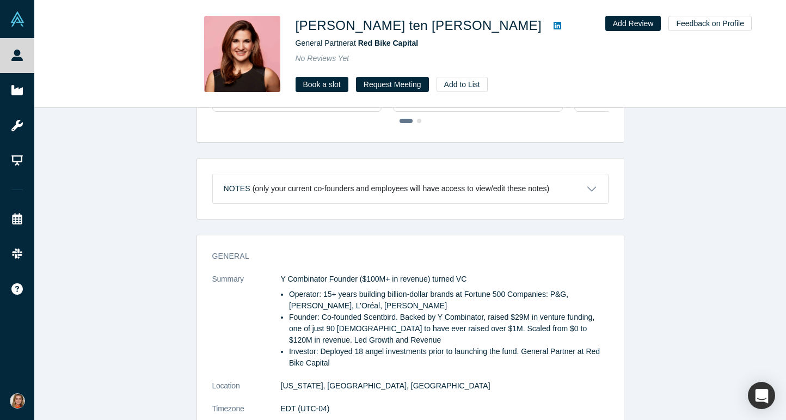
scroll to position [400, 0]
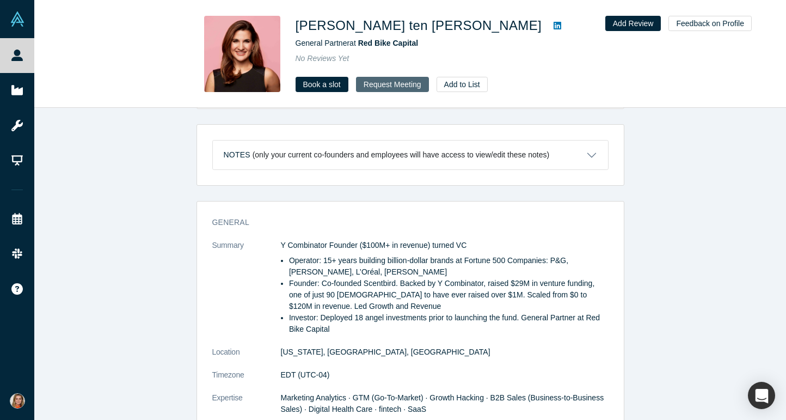
click at [388, 85] on button "Request Meeting" at bounding box center [392, 84] width 73 height 15
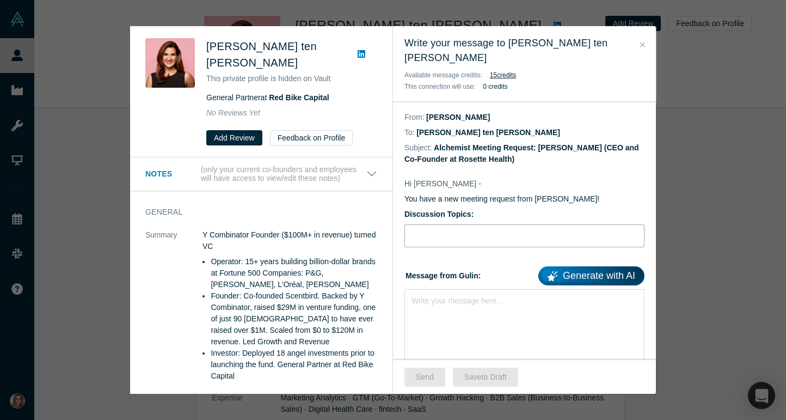
click at [444, 225] on input "Discussion Topics:" at bounding box center [525, 235] width 240 height 23
paste input "Rosette Health – Better communication, better care | Hoping for your advice"
type input "Rosette Health – Better communication, better care | Hoping for your advice"
click at [436, 293] on div "rdw-editor" at bounding box center [524, 298] width 225 height 11
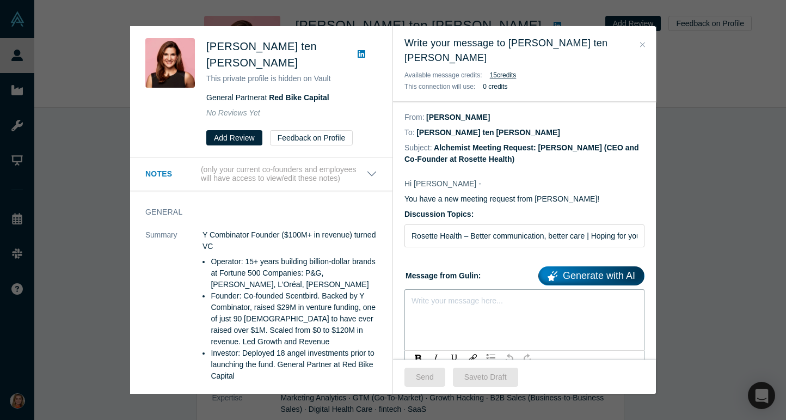
paste div "rdw-editor"
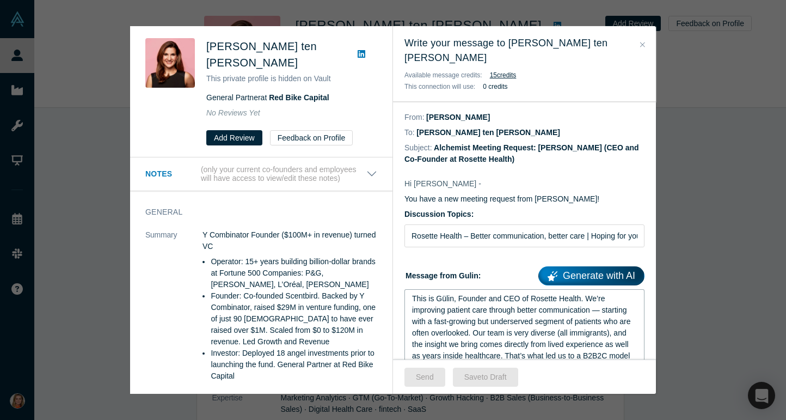
click at [413, 294] on span "This is Gülin, Founder and CEO of Rosette Health. We’re improving patient care …" at bounding box center [526, 378] width 228 height 169
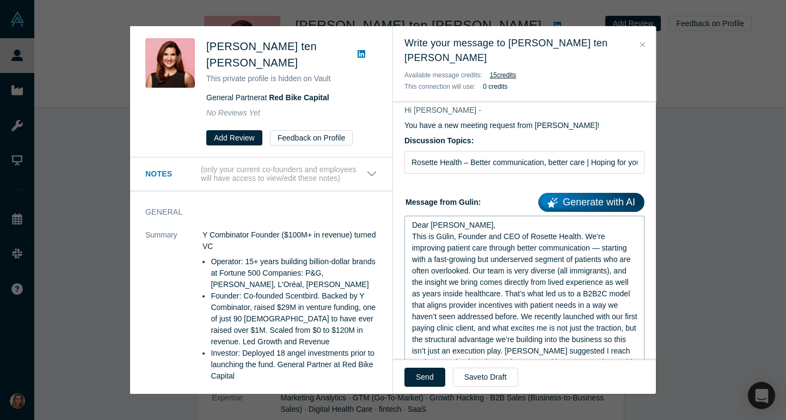
scroll to position [77, 0]
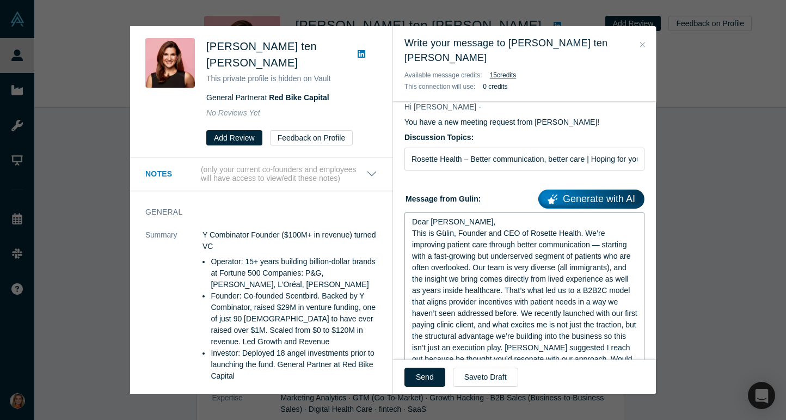
click at [476, 251] on span "Dear Rachel, This is Gülin, Founder and CEO of Rosette Health. We’re improving …" at bounding box center [526, 307] width 228 height 180
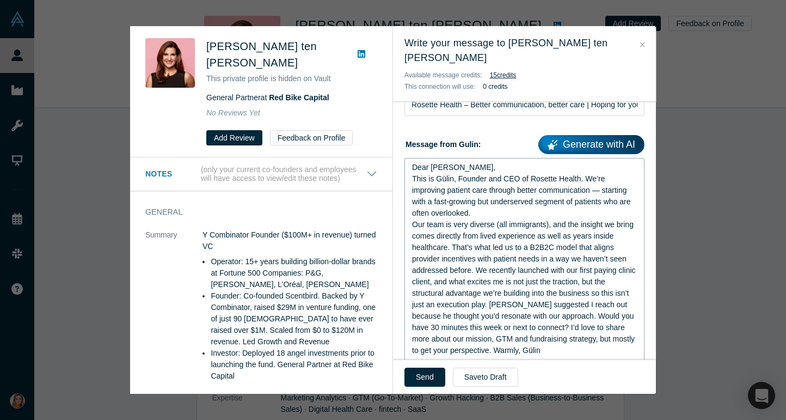
scroll to position [133, 0]
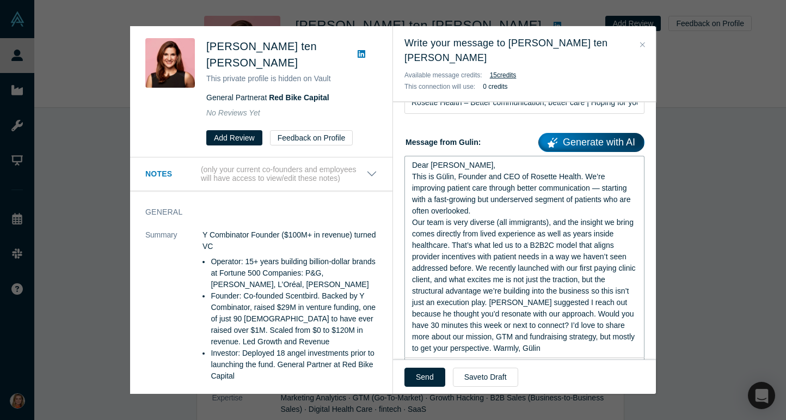
click at [476, 253] on span "Dear Rachel, This is Gülin, Founder and CEO of Rosette Health. We’re improving …" at bounding box center [525, 257] width 226 height 192
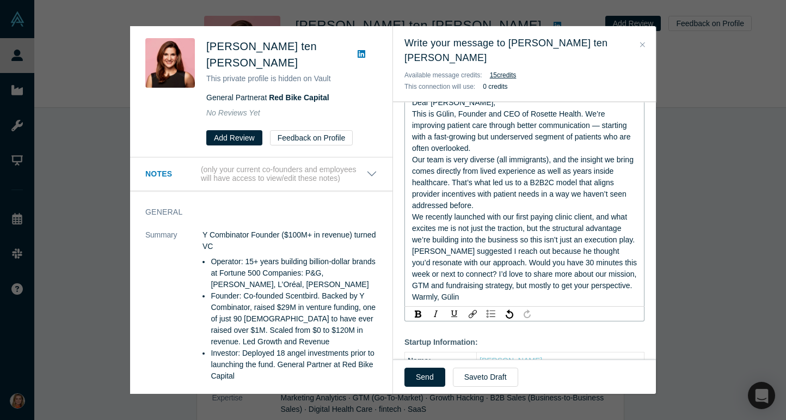
scroll to position [197, 0]
click at [457, 283] on span "Dear Rachel, This is Gülin, Founder and CEO of Rosette Health. We’re improving …" at bounding box center [525, 198] width 227 height 203
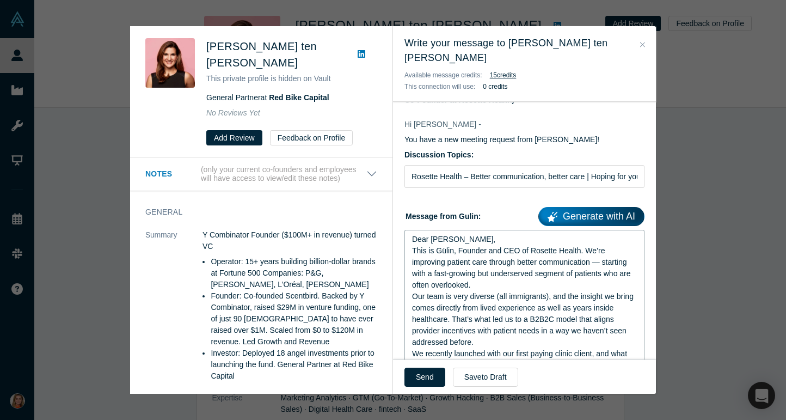
scroll to position [0, 0]
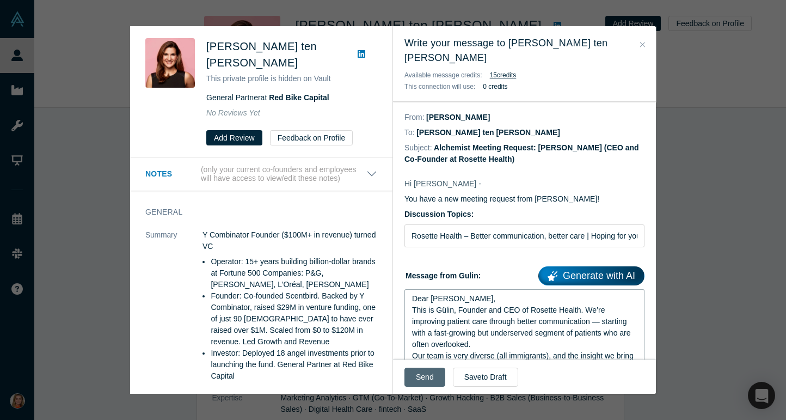
click at [426, 376] on button "Send" at bounding box center [425, 377] width 41 height 19
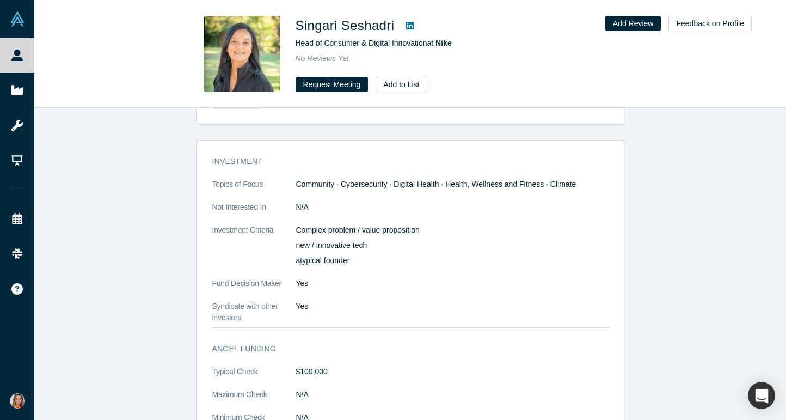
scroll to position [628, 0]
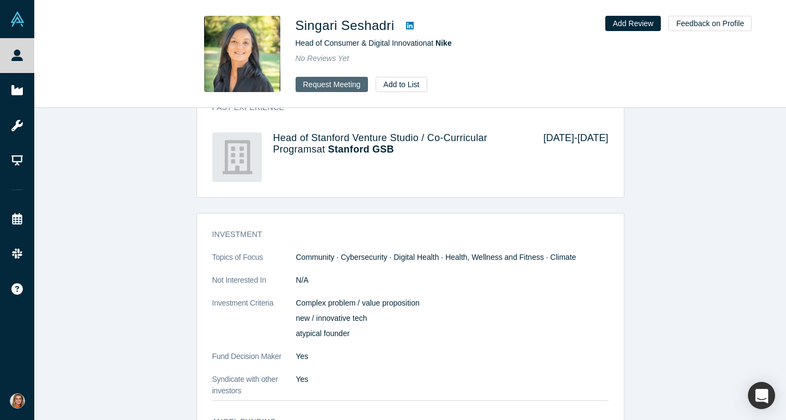
click at [338, 84] on button "Request Meeting" at bounding box center [332, 84] width 73 height 15
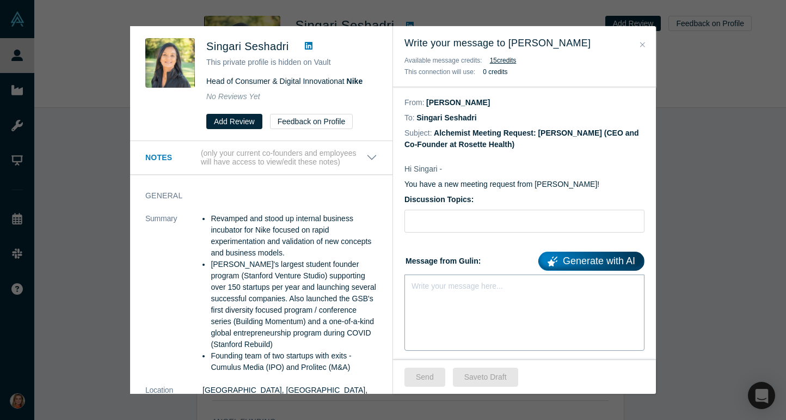
click at [453, 290] on div "Write your message here..." at bounding box center [457, 285] width 91 height 11
paste div "rdw-editor"
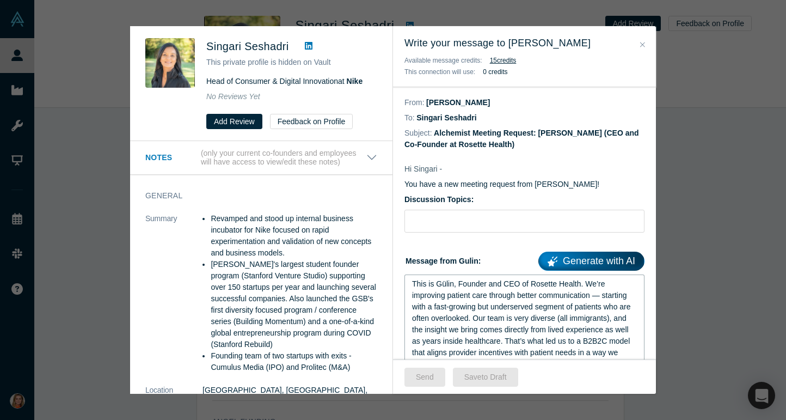
click at [412, 285] on span "This is Gülin, Founder and CEO of Rosette Health. We’re improving patient care …" at bounding box center [526, 363] width 228 height 169
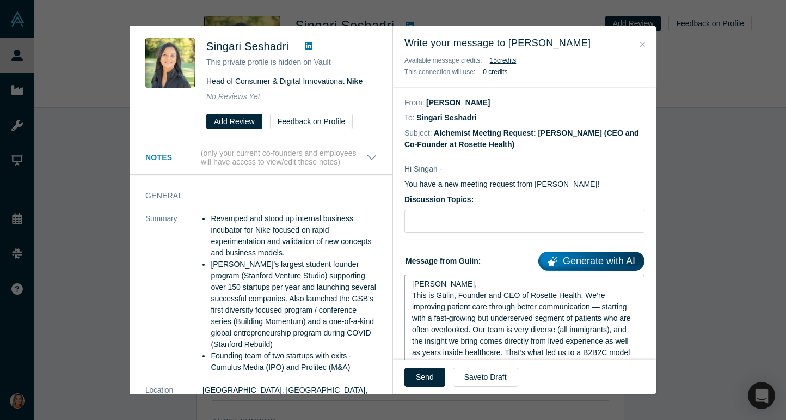
click at [421, 284] on span "[PERSON_NAME], This is Gülin, Founder and CEO of Rosette Health. We’re improvin…" at bounding box center [526, 369] width 228 height 180
click at [485, 283] on div "Dear Singari, This is Gülin, Founder and CEO of Rosette Health. We’re improving…" at bounding box center [524, 369] width 225 height 183
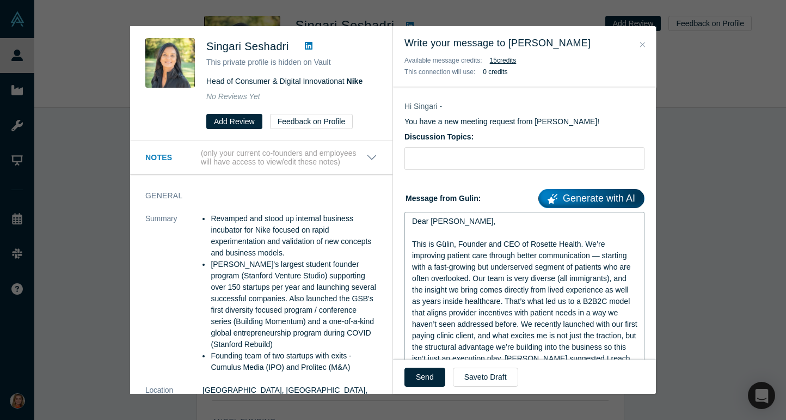
scroll to position [68, 0]
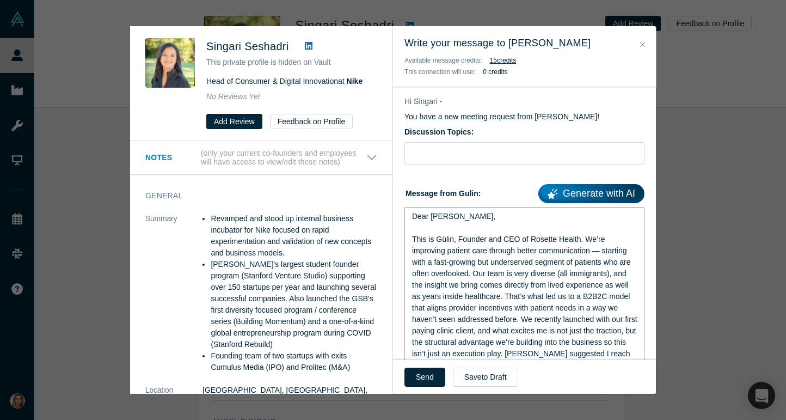
click at [505, 297] on span "Dear [PERSON_NAME], This is Gülin, Founder and CEO of Rosette Health. We’re imp…" at bounding box center [526, 308] width 228 height 192
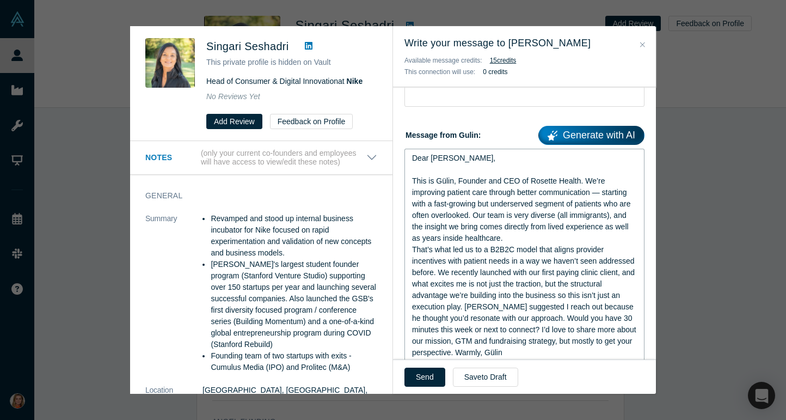
click at [466, 305] on span "Dear [PERSON_NAME], This is Gülin, Founder and CEO of Rosette Health. We’re imp…" at bounding box center [525, 255] width 227 height 203
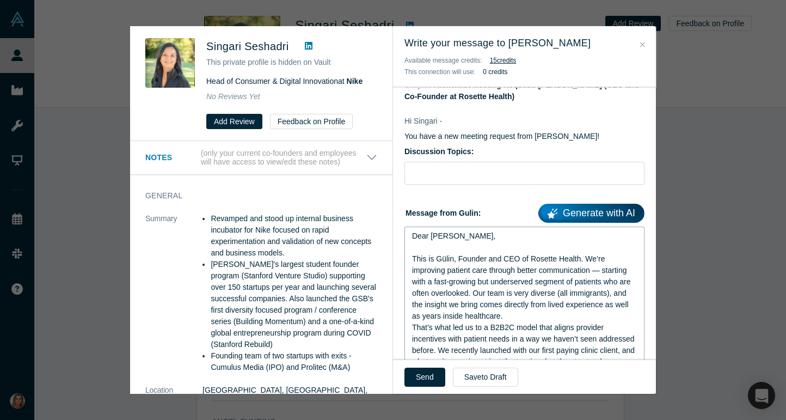
scroll to position [0, 0]
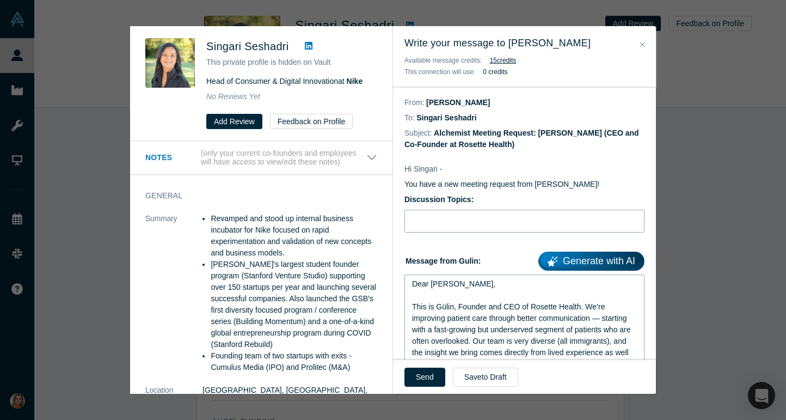
click at [450, 226] on input "Discussion Topics:" at bounding box center [525, 221] width 240 height 23
paste input "Rosette Health – Better communication, better care | Hoping for your advice"
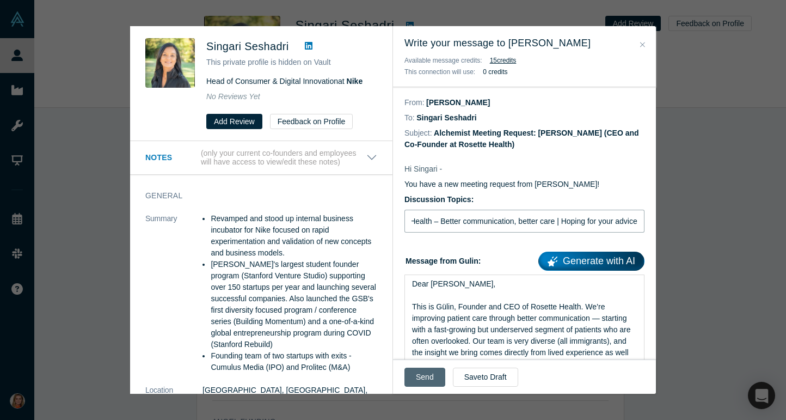
type input "Rosette Health – Better communication, better care | Hoping for your advice"
click at [429, 377] on button "Send" at bounding box center [425, 377] width 41 height 19
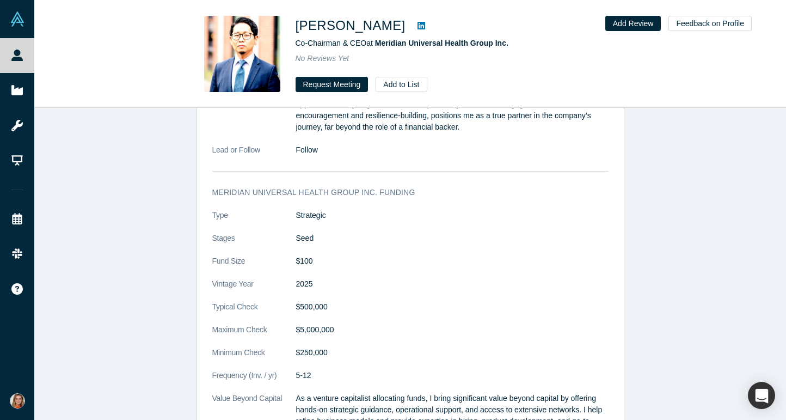
scroll to position [2673, 0]
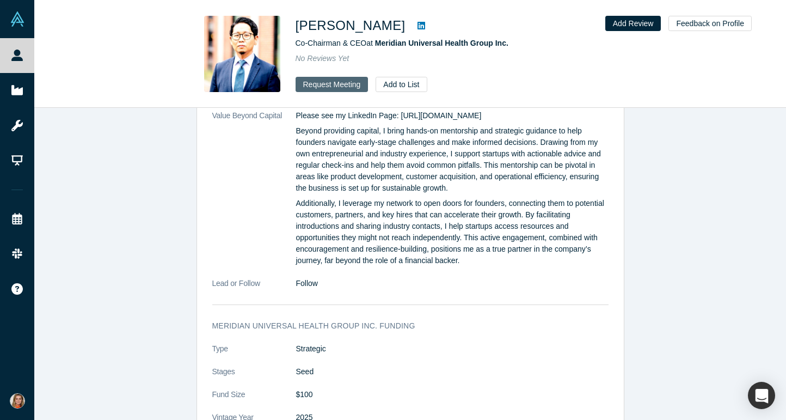
click at [341, 85] on button "Request Meeting" at bounding box center [332, 84] width 73 height 15
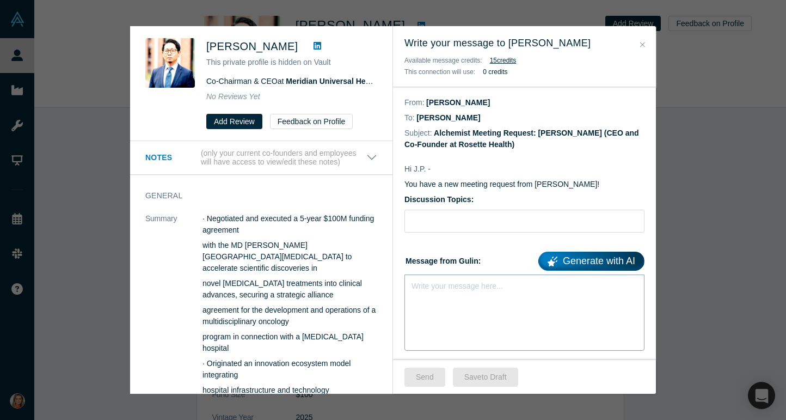
click at [445, 285] on div "rdw-editor" at bounding box center [524, 283] width 225 height 11
paste div "rdw-editor"
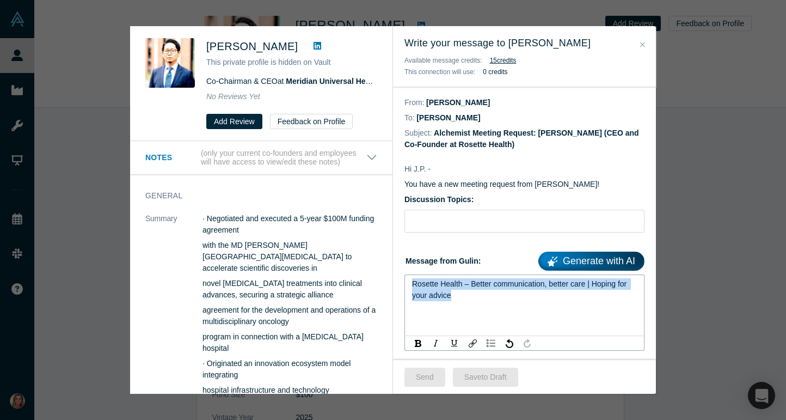
drag, startPoint x: 449, startPoint y: 299, endPoint x: 403, endPoint y: 286, distance: 48.1
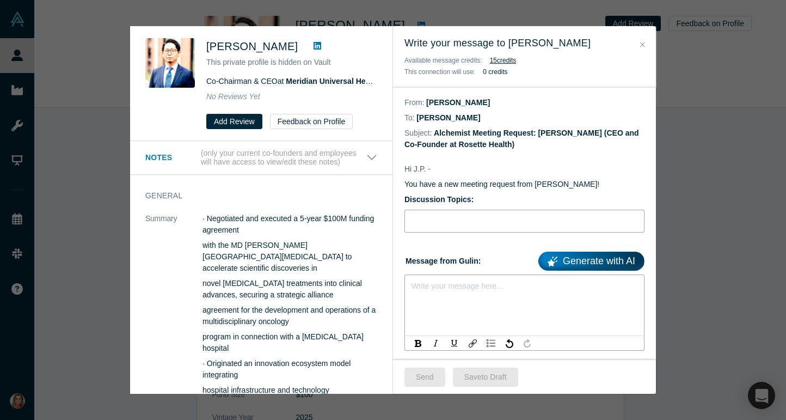
click at [419, 225] on input "Discussion Topics:" at bounding box center [525, 221] width 240 height 23
paste input "Rosette Health – Better communication, better care | Hoping for your advice"
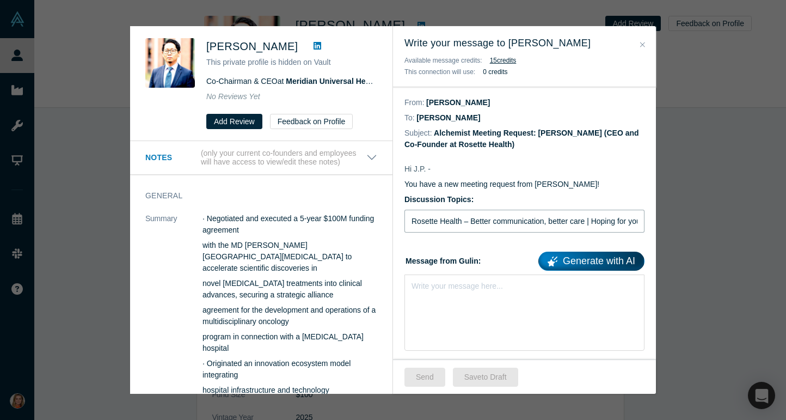
scroll to position [0, 32]
type input "Rosette Health – Better communication, better care | Hoping for your advice"
click at [444, 313] on div "Write your message here..." at bounding box center [525, 312] width 240 height 76
click at [449, 274] on div "Write your message here..." at bounding box center [525, 305] width 240 height 62
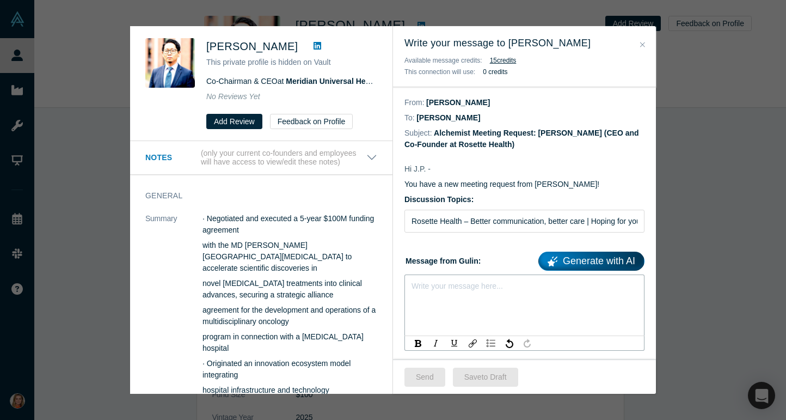
click at [444, 284] on div "rdw-editor" at bounding box center [524, 283] width 225 height 11
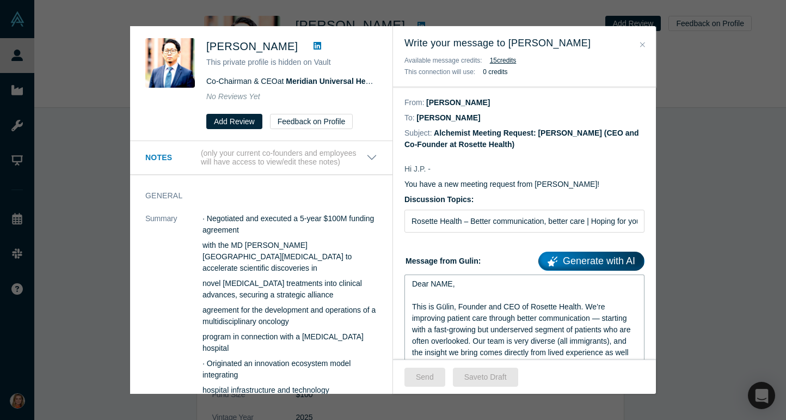
click at [451, 286] on span "Dear NAME," at bounding box center [433, 283] width 43 height 9
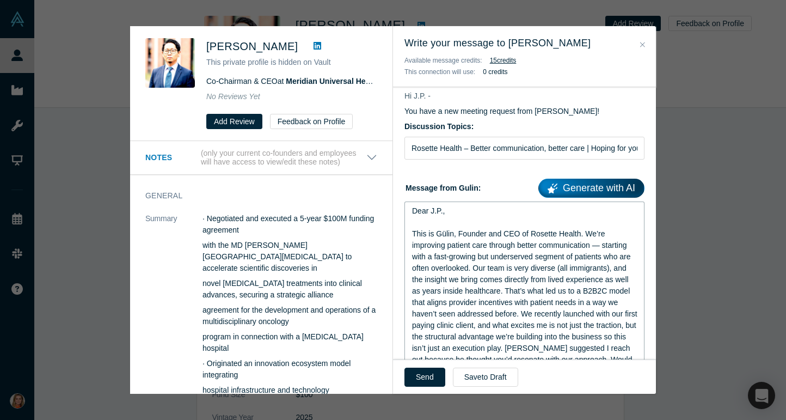
scroll to position [74, 0]
click at [474, 269] on span "This is Gülin, Founder and CEO of Rosette Health. We’re improving patient care …" at bounding box center [526, 312] width 228 height 169
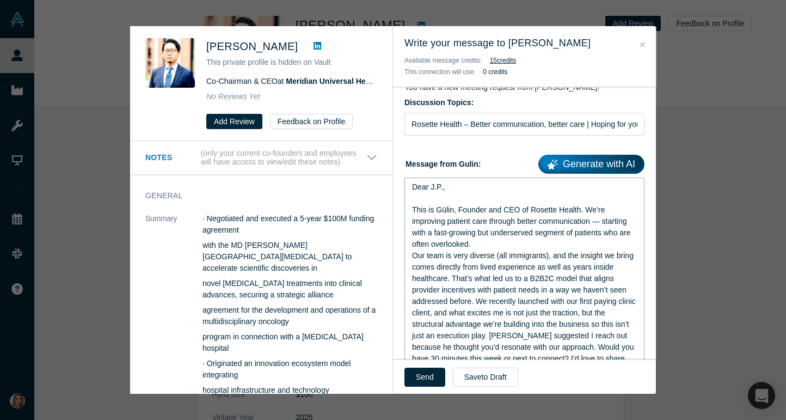
scroll to position [100, 0]
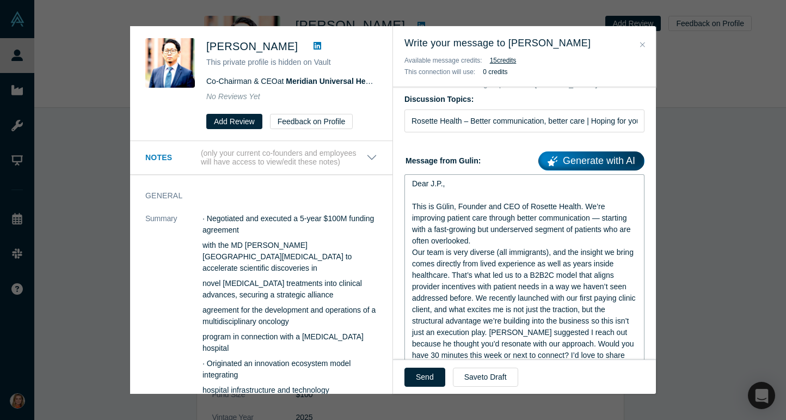
click at [475, 298] on span "This is Gülin, Founder and CEO of Rosette Health. We’re improving patient care …" at bounding box center [525, 292] width 226 height 180
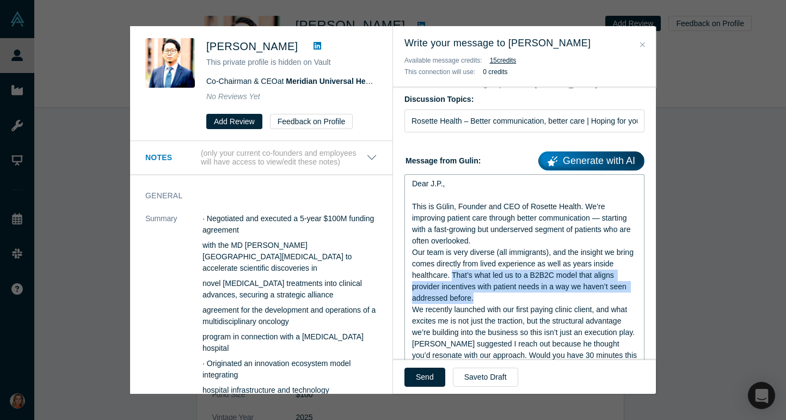
drag, startPoint x: 462, startPoint y: 288, endPoint x: 452, endPoint y: 275, distance: 16.0
click at [452, 275] on span "This is Gülin, Founder and CEO of Rosette Health. We’re improving patient care …" at bounding box center [525, 298] width 227 height 192
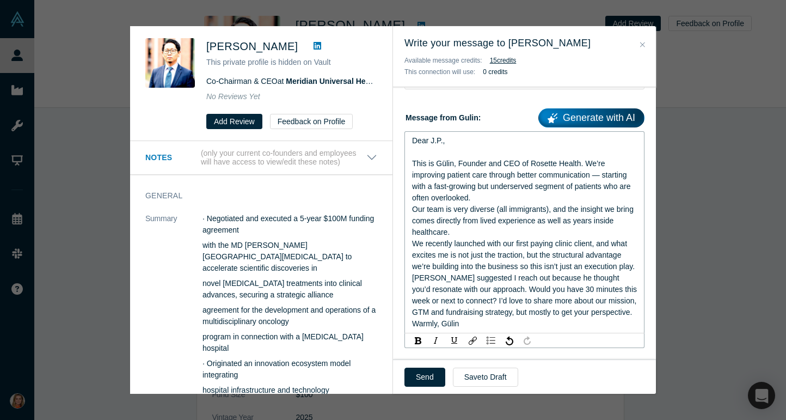
scroll to position [148, 0]
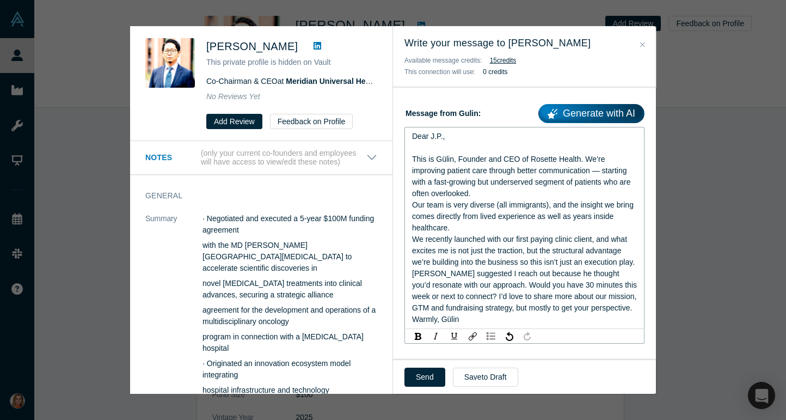
click at [432, 273] on span "This is Gülin, Founder and CEO of Rosette Health. We’re improving patient care …" at bounding box center [525, 239] width 227 height 169
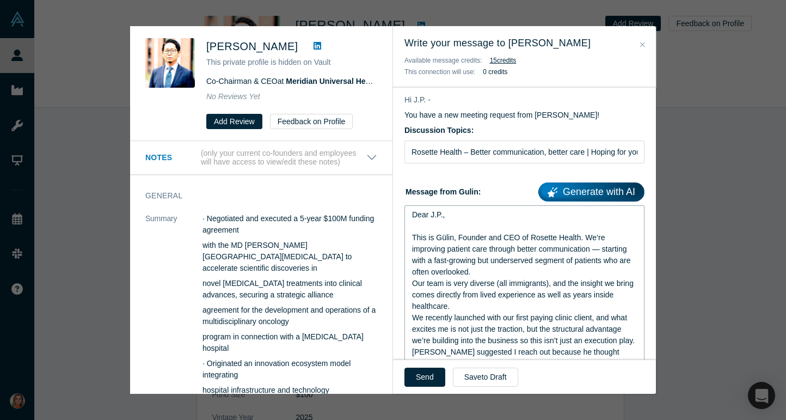
scroll to position [0, 0]
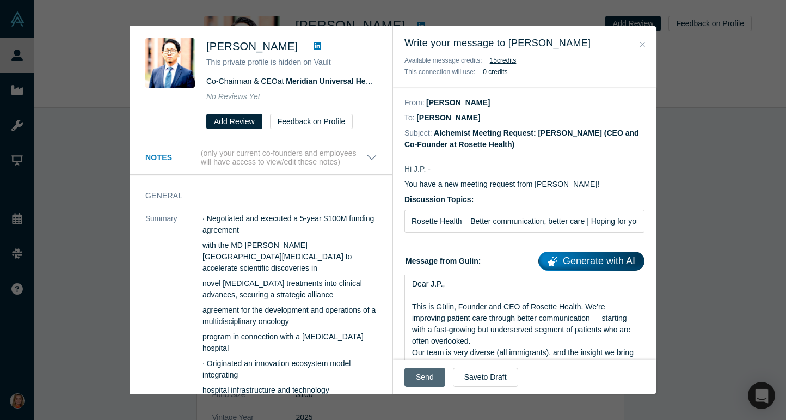
click at [425, 377] on button "Send" at bounding box center [425, 377] width 41 height 19
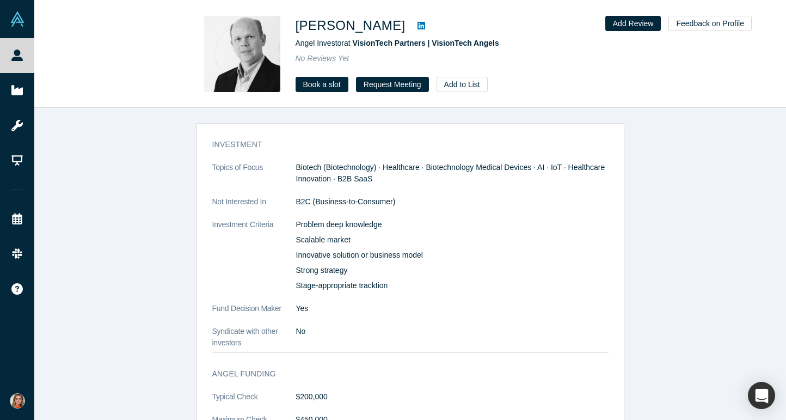
scroll to position [990, 0]
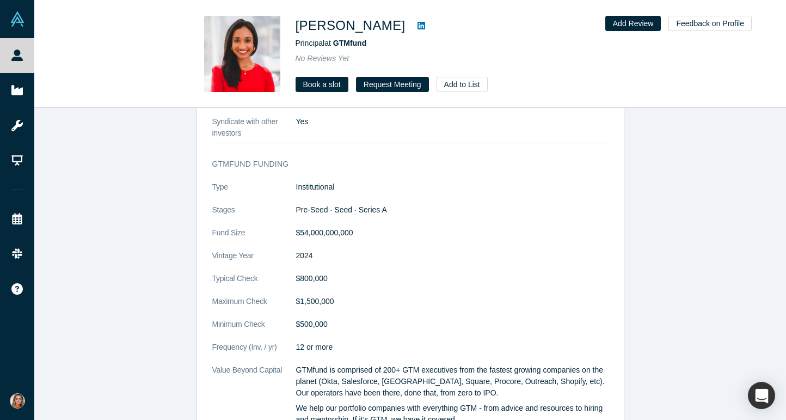
scroll to position [1000, 0]
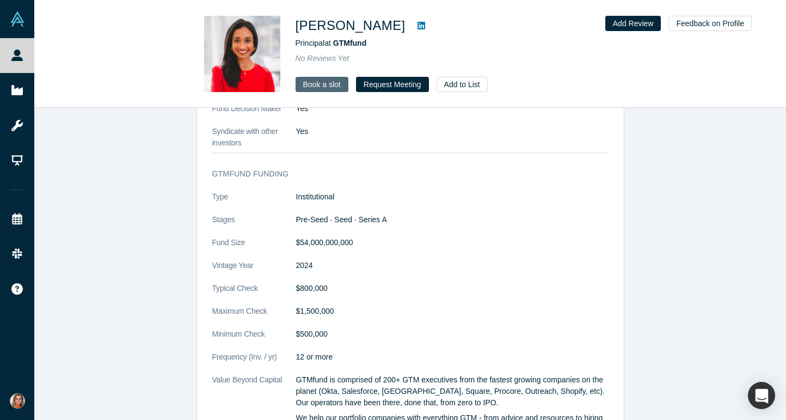
click at [326, 84] on link "Book a slot" at bounding box center [322, 84] width 53 height 15
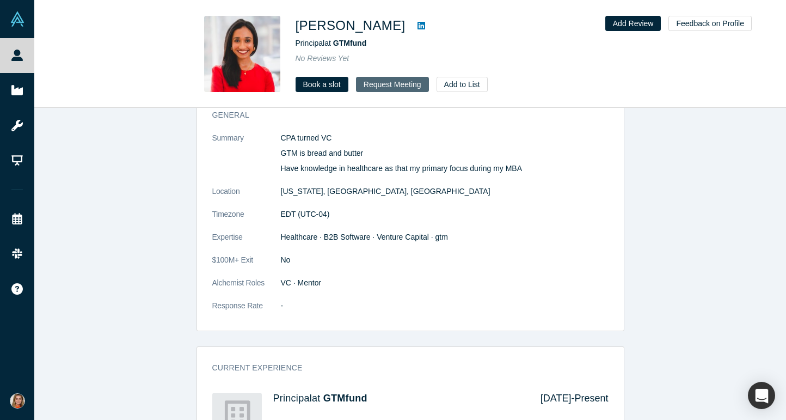
scroll to position [406, 0]
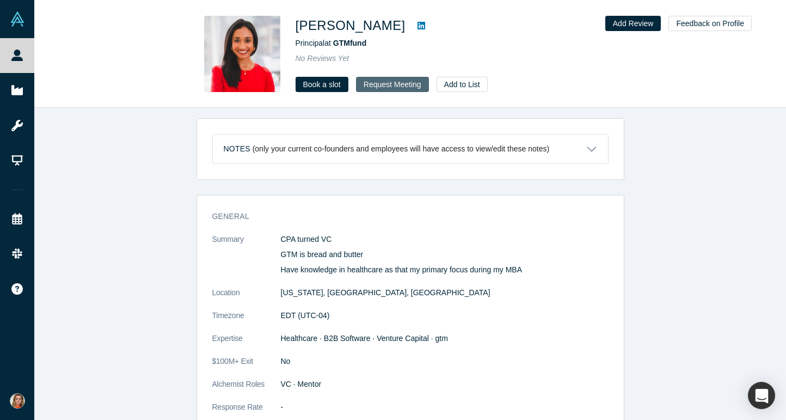
click at [384, 85] on button "Request Meeting" at bounding box center [392, 84] width 73 height 15
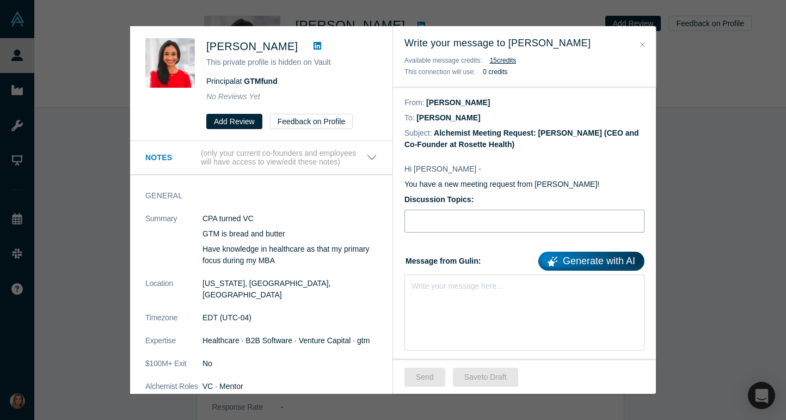
click at [428, 229] on input "Discussion Topics:" at bounding box center [525, 221] width 240 height 23
type input "L"
type input "Our meeting [DATE][DATE] 11:00am"
click at [419, 307] on div "Write your message here..." at bounding box center [525, 312] width 240 height 76
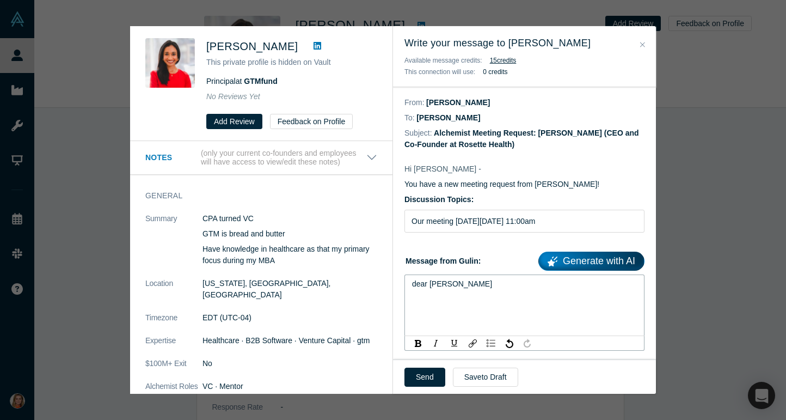
click at [417, 283] on span "dear [PERSON_NAME]" at bounding box center [452, 283] width 80 height 9
click at [473, 287] on div "Dear [PERSON_NAME]" at bounding box center [524, 283] width 225 height 11
drag, startPoint x: 448, startPoint y: 117, endPoint x: 418, endPoint y: 119, distance: 30.1
click at [418, 119] on dd "[PERSON_NAME]" at bounding box center [449, 117] width 64 height 9
copy dd "[DEMOGRAPHIC_DATA]"
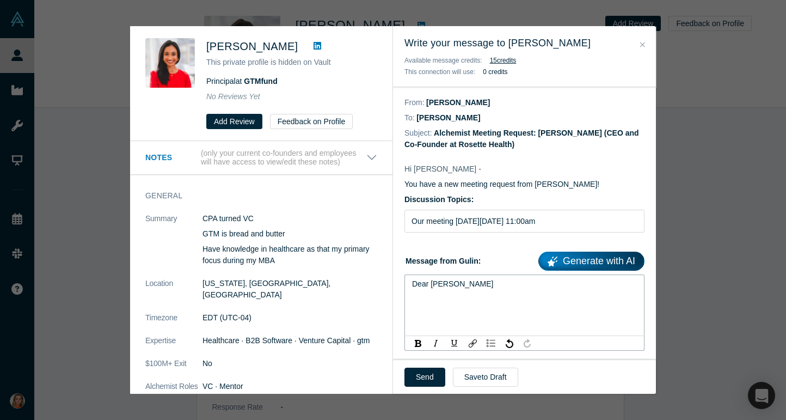
click at [472, 280] on div "Dear [PERSON_NAME]" at bounding box center [524, 283] width 225 height 11
drag, startPoint x: 469, startPoint y: 285, endPoint x: 430, endPoint y: 285, distance: 39.2
click at [430, 285] on div "Dear [PERSON_NAME]" at bounding box center [524, 283] width 225 height 11
click at [430, 287] on span "Dear [PERSON_NAME]," at bounding box center [453, 283] width 83 height 9
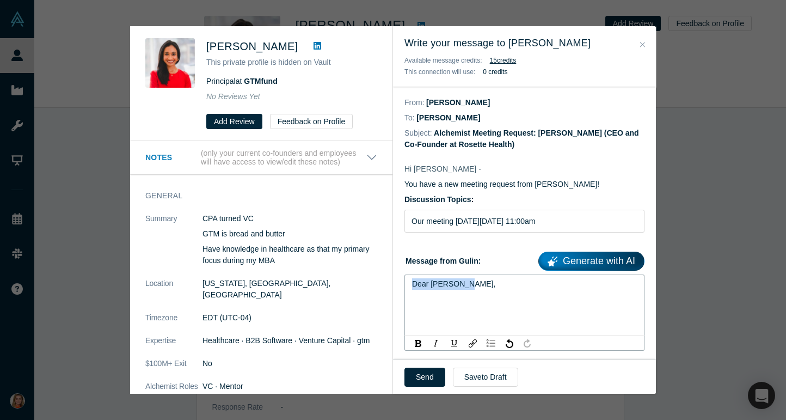
click at [430, 287] on span "Dear [PERSON_NAME]," at bounding box center [453, 283] width 83 height 9
copy span "Dear [PERSON_NAME],"
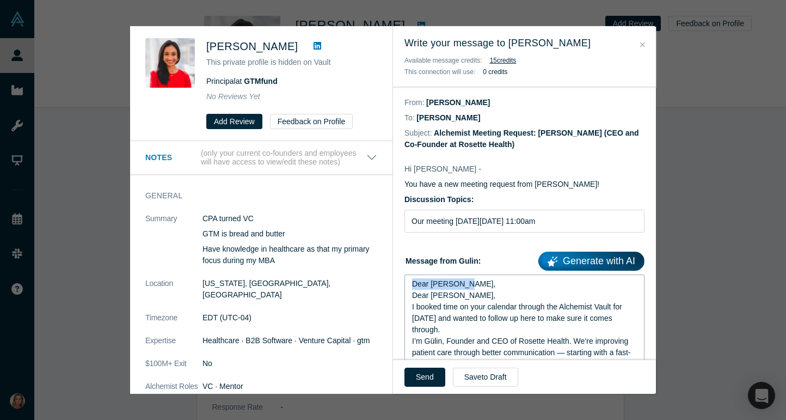
drag, startPoint x: 481, startPoint y: 288, endPoint x: 387, endPoint y: 284, distance: 93.8
click at [387, 284] on div "[PERSON_NAME] This private profile is hidden on Vault Principal at GTMfund No R…" at bounding box center [393, 210] width 526 height 368
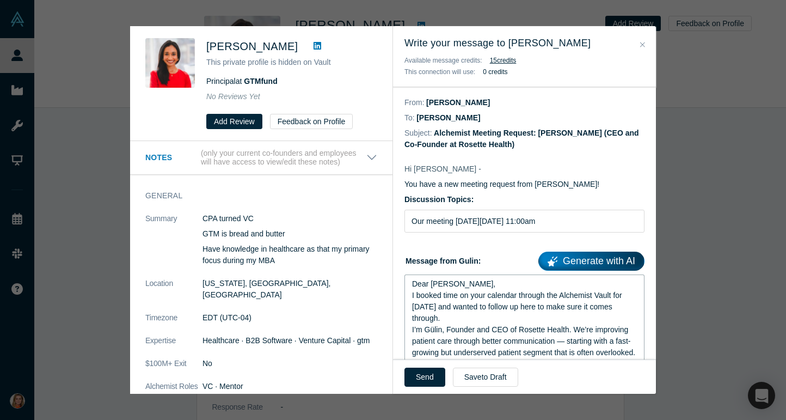
click at [464, 290] on div "Dear [PERSON_NAME]," at bounding box center [524, 283] width 225 height 11
click at [412, 288] on span "Dear [PERSON_NAME]," at bounding box center [453, 283] width 83 height 9
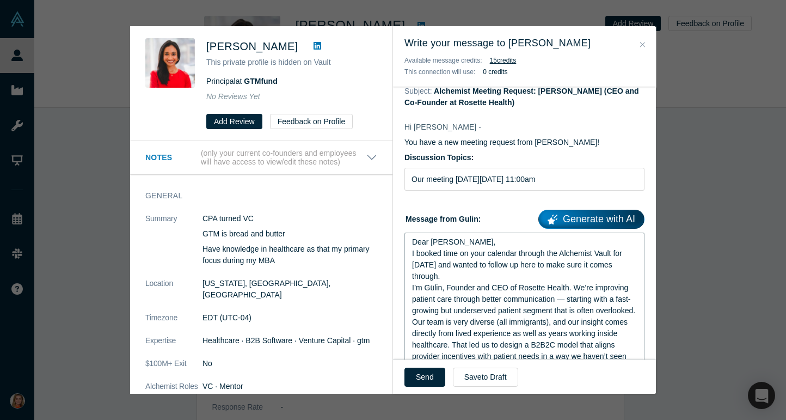
scroll to position [48, 0]
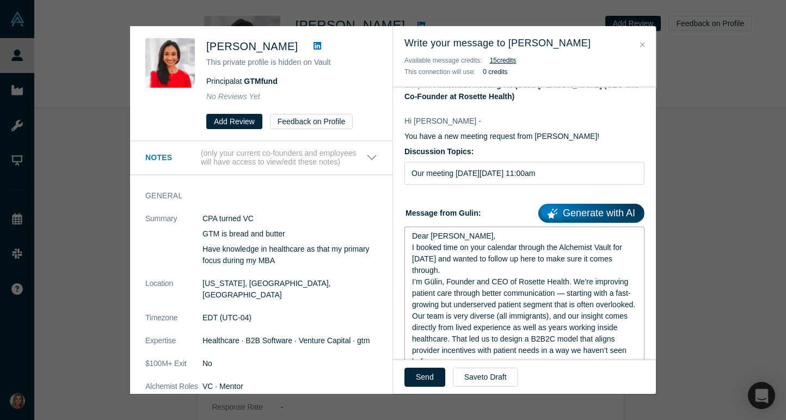
click at [468, 276] on div "I booked time on your calendar through the Alchemist Vault for [DATE] and wante…" at bounding box center [524, 259] width 225 height 34
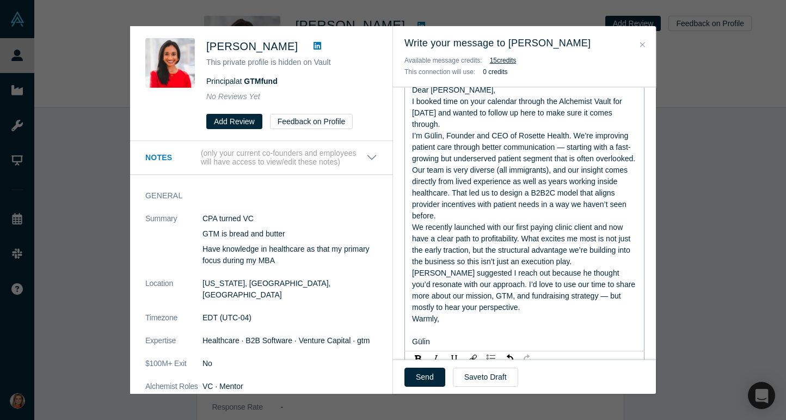
scroll to position [200, 0]
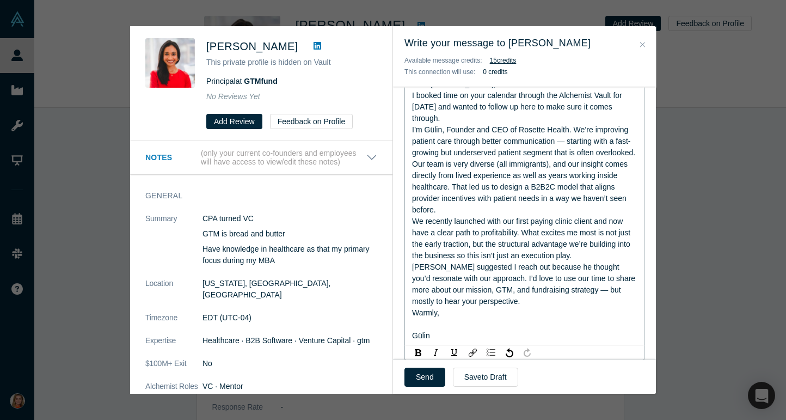
click at [491, 216] on div "I’m Gülin, Founder and CEO of Rosette Health. We’re improving patient care thro…" at bounding box center [524, 169] width 225 height 91
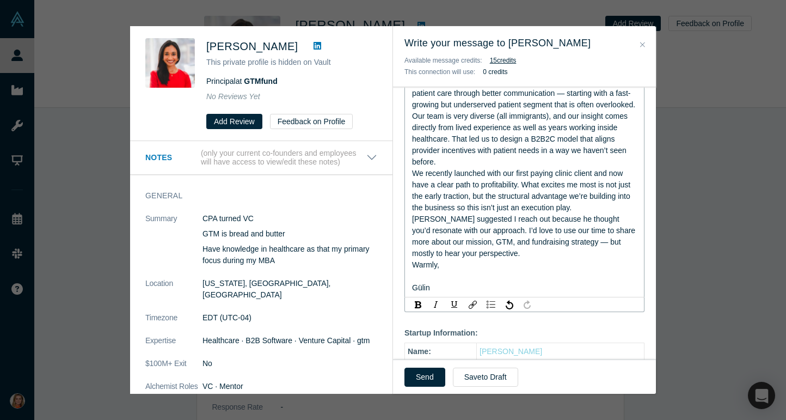
click at [588, 213] on div "We recently launched with our first paying clinic client and now have a clear p…" at bounding box center [524, 191] width 225 height 46
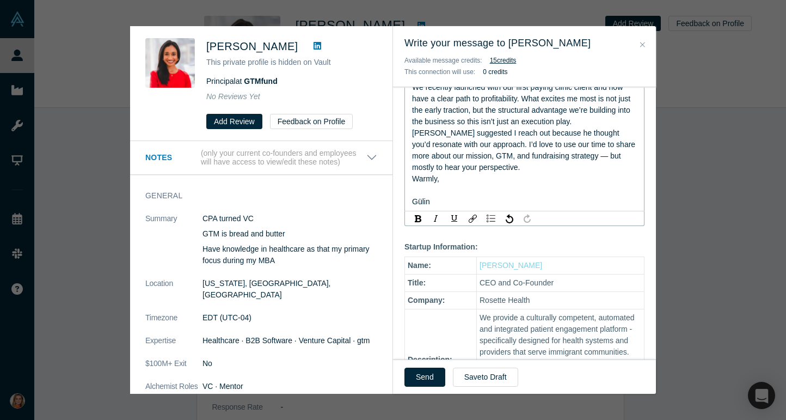
scroll to position [334, 0]
click at [477, 173] on div "[PERSON_NAME] suggested I reach out because he thought you’d resonate with our …" at bounding box center [524, 150] width 225 height 46
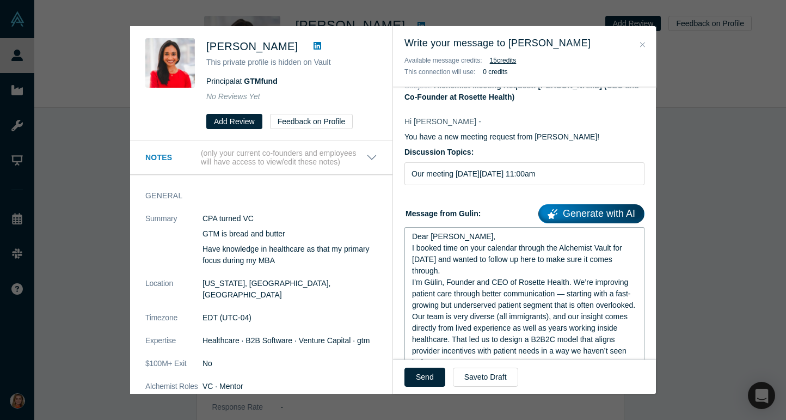
scroll to position [0, 0]
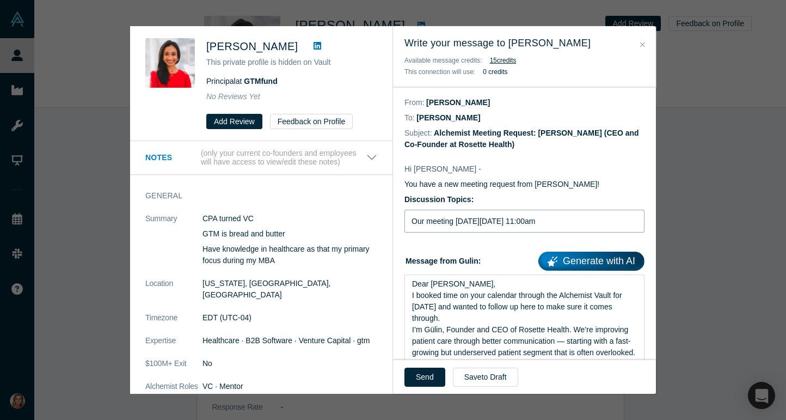
click at [442, 220] on input "Our meeting [DATE][DATE] 11:00am" at bounding box center [525, 221] width 240 height 23
drag, startPoint x: 465, startPoint y: 224, endPoint x: 399, endPoint y: 223, distance: 65.9
type input "Looking forward to connecting [DATE][DATE] 11:00am"
click at [427, 374] on button "Send" at bounding box center [425, 377] width 41 height 19
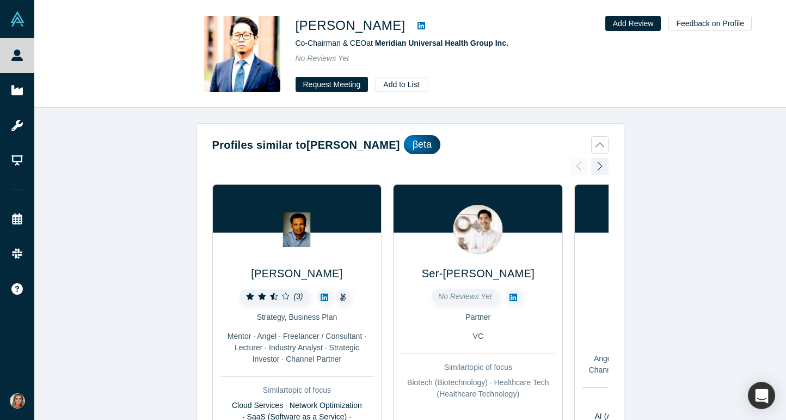
click at [418, 23] on icon at bounding box center [422, 26] width 8 height 8
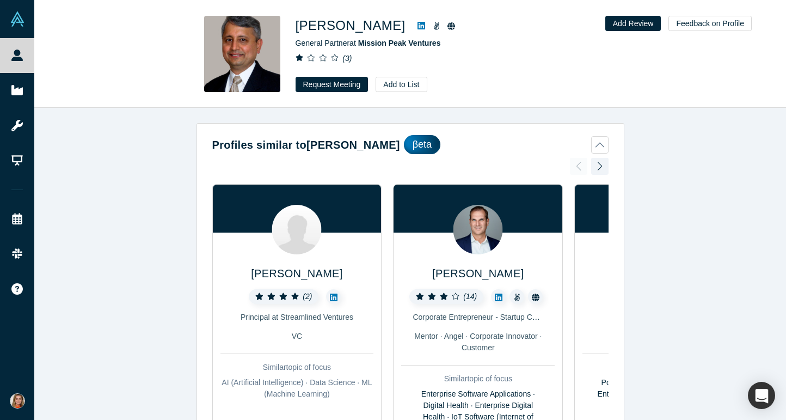
click at [340, 56] on span at bounding box center [319, 58] width 47 height 9
click at [347, 57] on icon "( 3 )" at bounding box center [346, 58] width 9 height 9
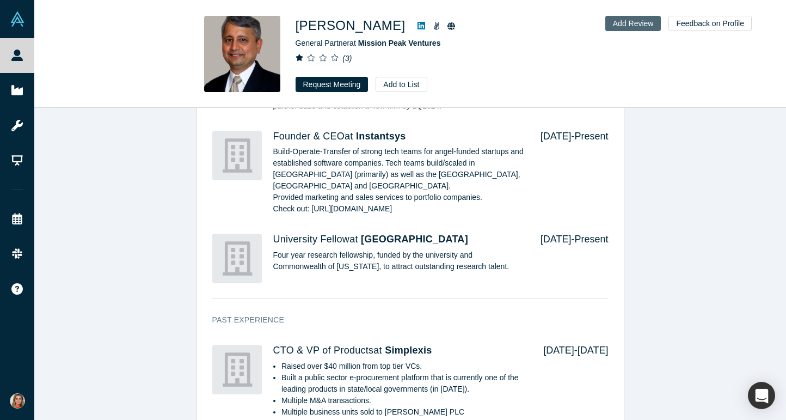
scroll to position [989, 0]
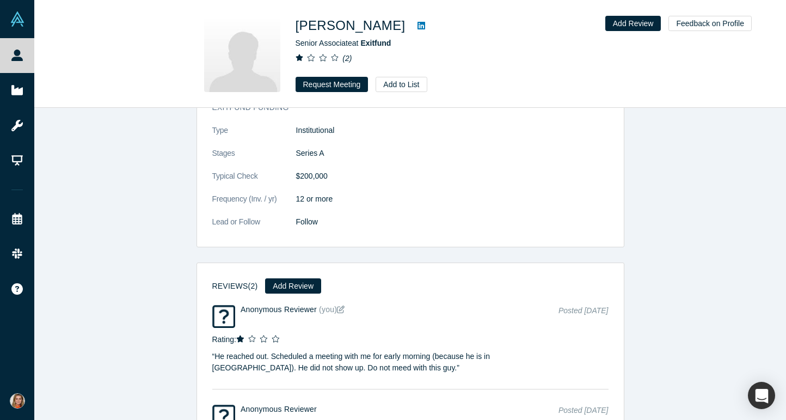
scroll to position [1281, 0]
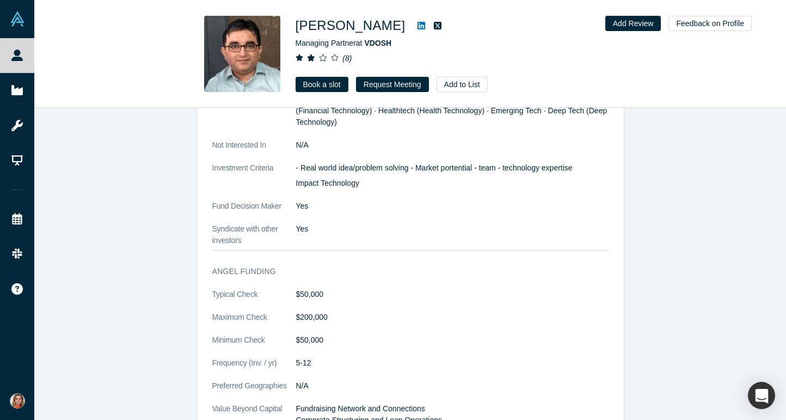
scroll to position [972, 0]
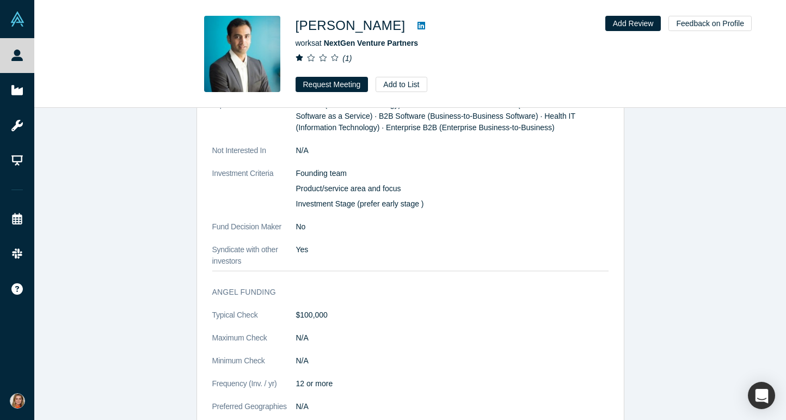
scroll to position [582, 0]
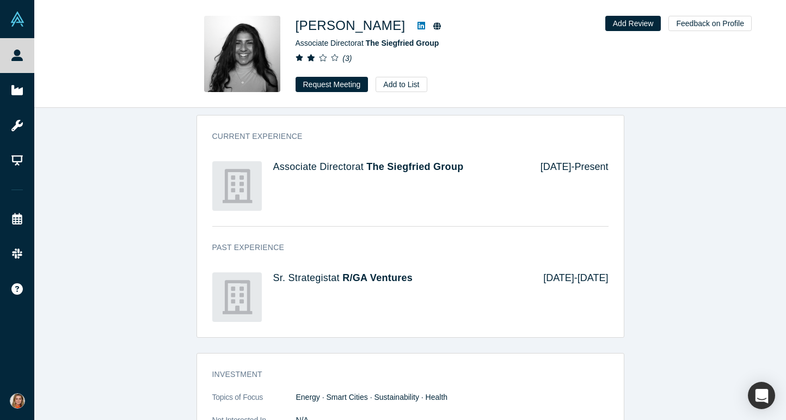
scroll to position [718, 0]
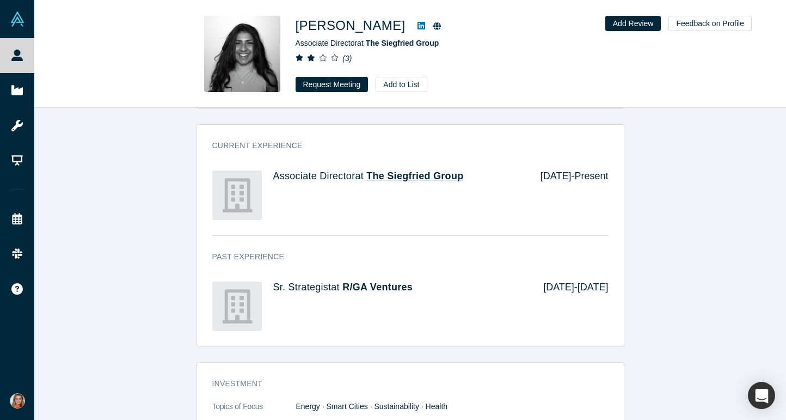
click at [437, 170] on span "The Siegfried Group" at bounding box center [414, 175] width 97 height 11
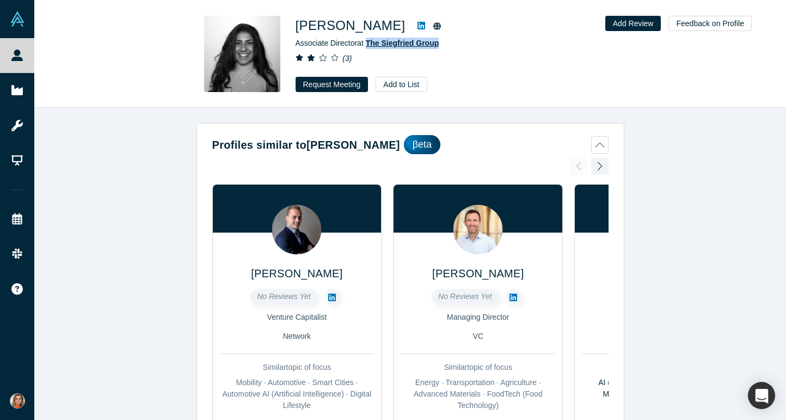
drag, startPoint x: 446, startPoint y: 44, endPoint x: 370, endPoint y: 46, distance: 76.2
click at [370, 46] on div "Associate Director at The Siegfried Group" at bounding box center [448, 43] width 305 height 11
click at [418, 27] on icon at bounding box center [422, 25] width 8 height 9
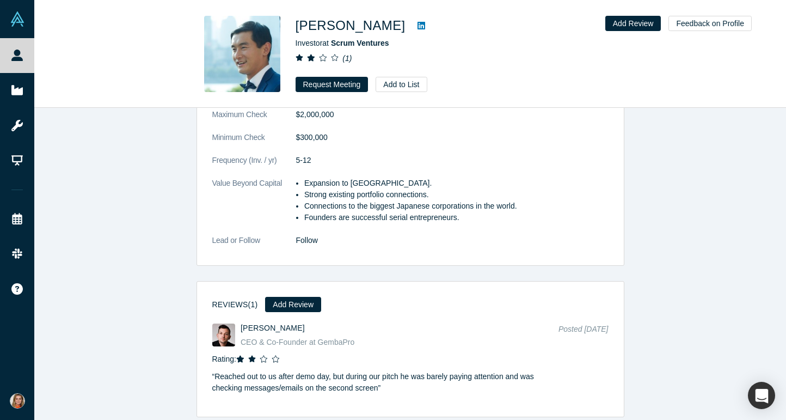
scroll to position [1469, 0]
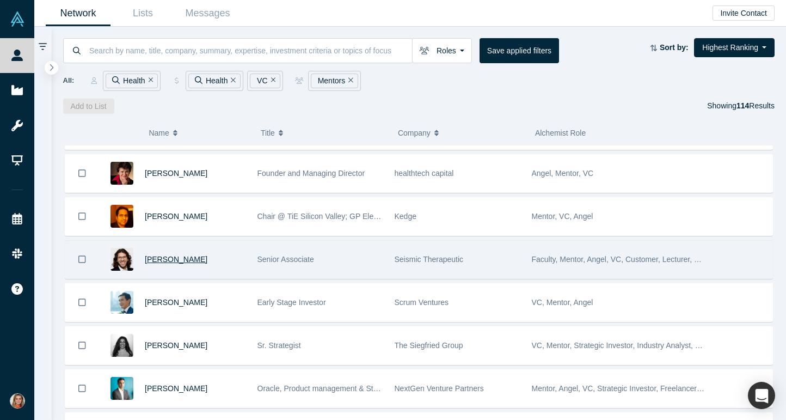
scroll to position [3259, 0]
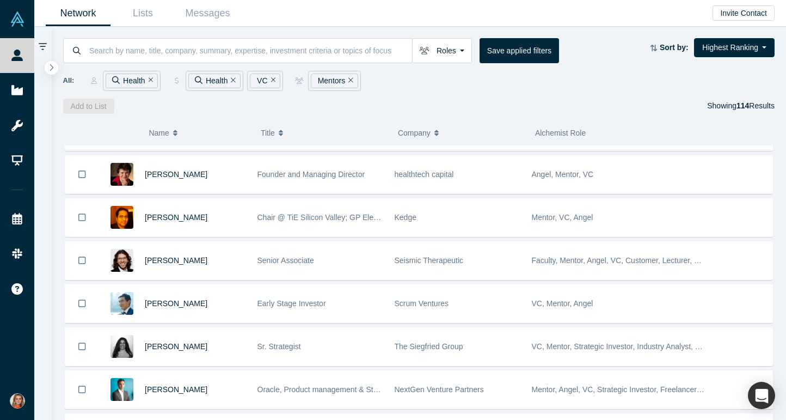
drag, startPoint x: 187, startPoint y: 219, endPoint x: 394, endPoint y: 2, distance: 299.3
click at [0, 0] on div "People Startups Resources Demo Day Events Slack Help Contact Us GDPR My Account…" at bounding box center [393, 210] width 786 height 420
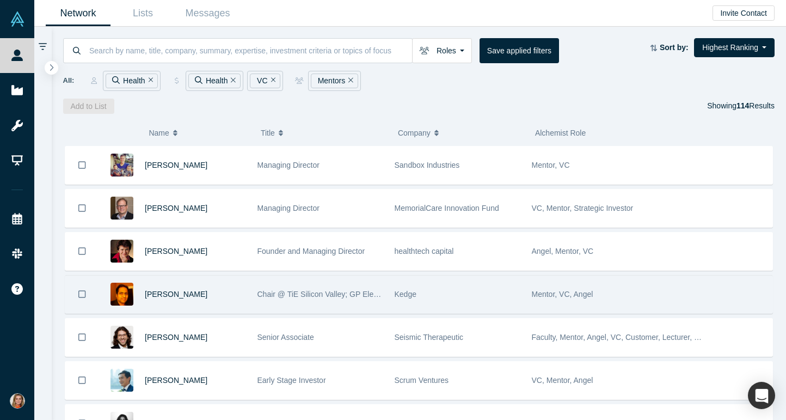
scroll to position [3175, 0]
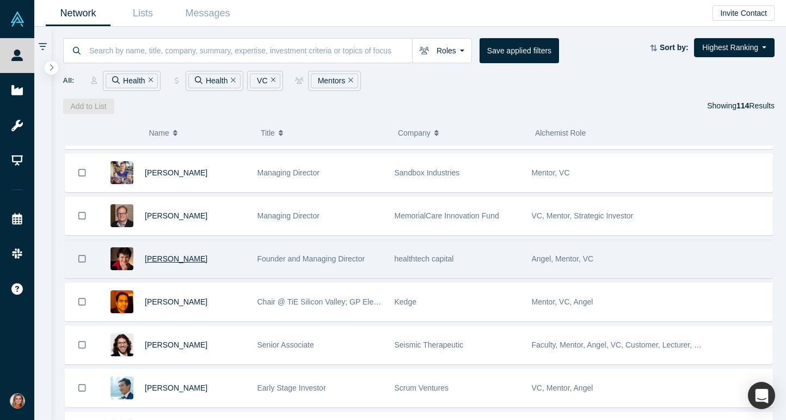
click at [186, 259] on span "[PERSON_NAME]" at bounding box center [176, 258] width 63 height 9
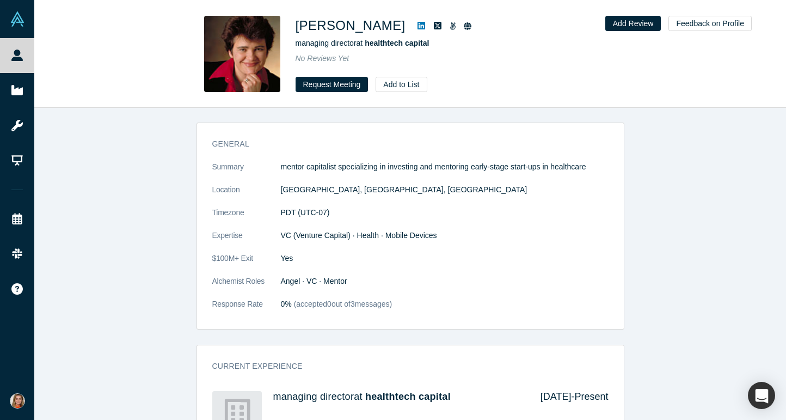
scroll to position [450, 0]
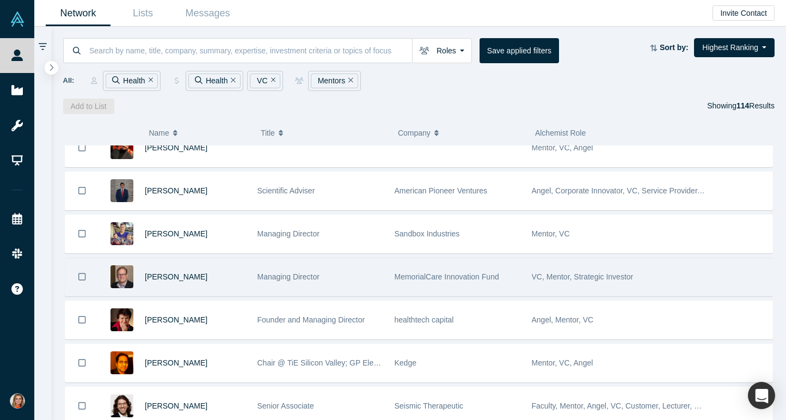
scroll to position [3113, 0]
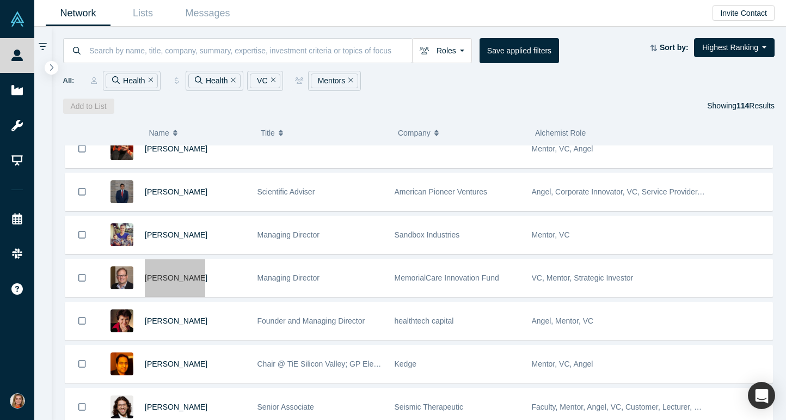
drag, startPoint x: 168, startPoint y: 279, endPoint x: 417, endPoint y: 8, distance: 368.1
click at [0, 0] on div "People Startups Resources Demo Day Events Slack Help Contact Us GDPR My Account…" at bounding box center [393, 210] width 786 height 420
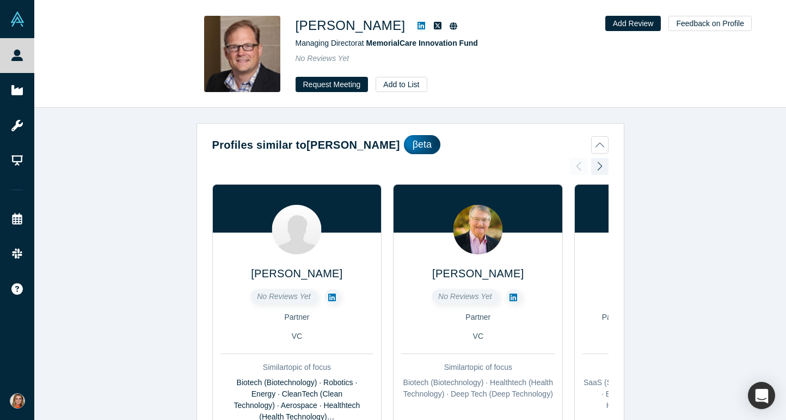
click at [656, 266] on div "Profiles similar to [PERSON_NAME] βeta [PERSON_NAME] No Reviews Yet Partner VC …" at bounding box center [410, 264] width 752 height 312
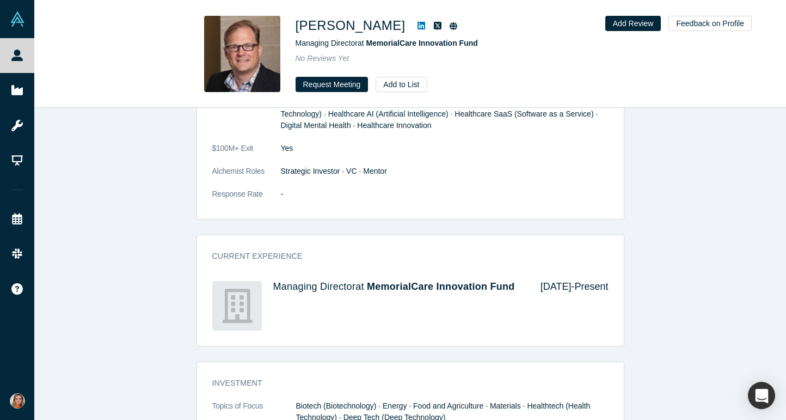
scroll to position [655, 0]
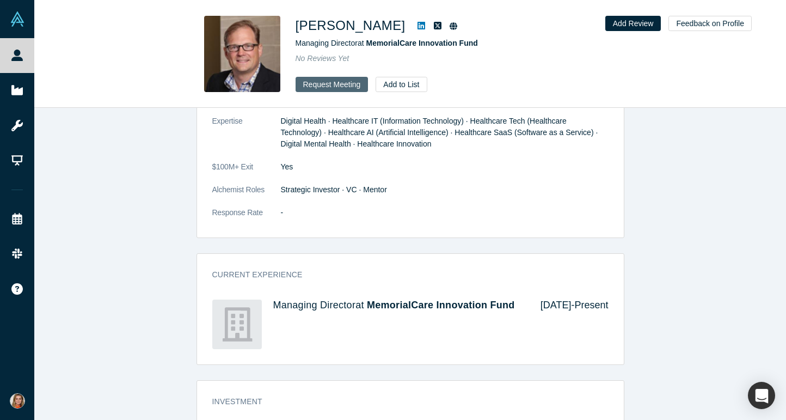
click at [345, 86] on button "Request Meeting" at bounding box center [332, 84] width 73 height 15
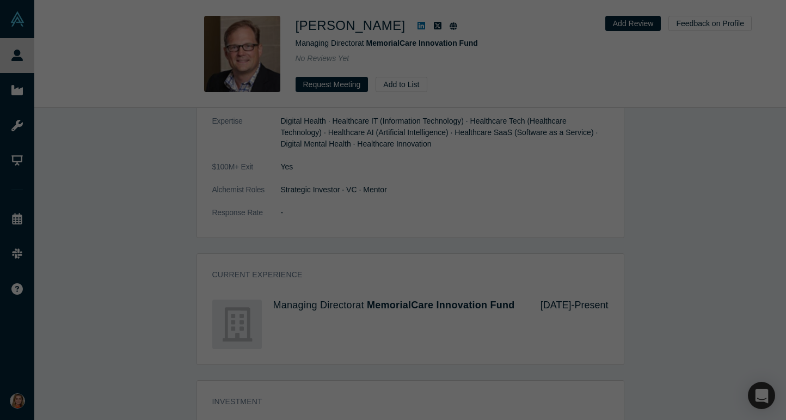
click at [394, 25] on div "[PERSON_NAME] This private profile is hidden on Vault Managing Director at Memo…" at bounding box center [393, 210] width 786 height 420
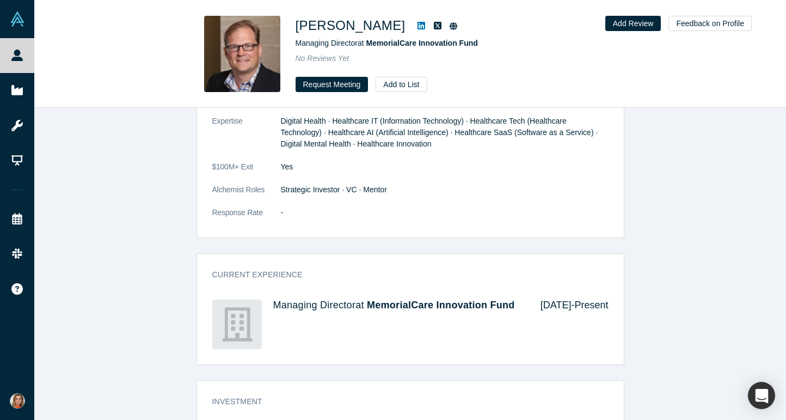
click at [418, 28] on icon at bounding box center [422, 26] width 8 height 8
